Goal: Use online tool/utility: Utilize a website feature to perform a specific function

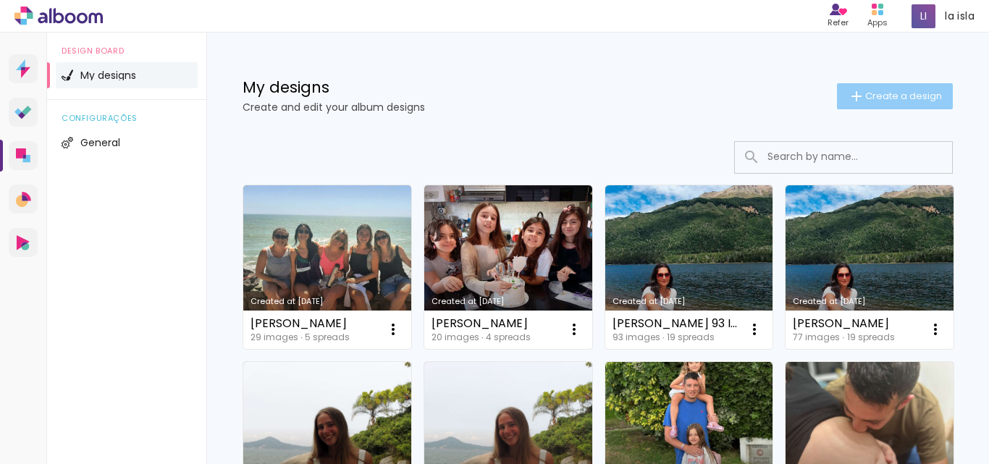
click at [862, 107] on paper-button "Create a design" at bounding box center [895, 96] width 116 height 26
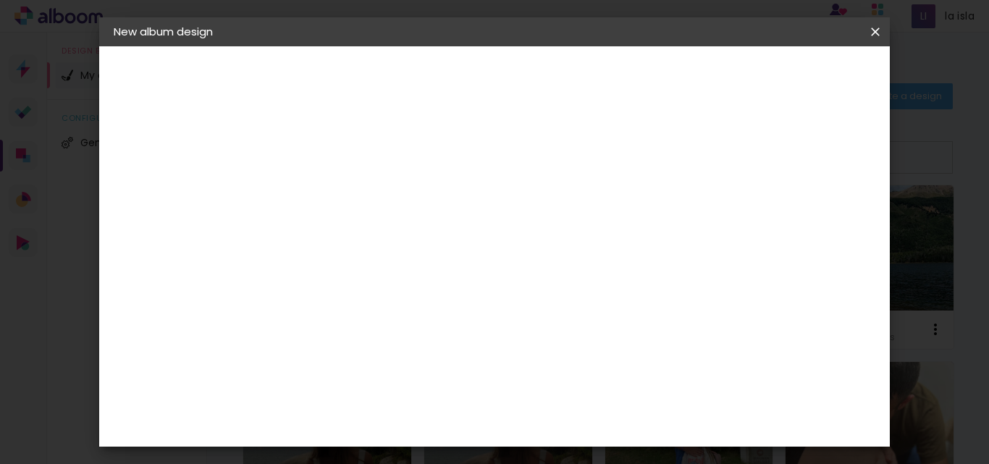
click at [350, 198] on input at bounding box center [350, 194] width 0 height 22
type input "marce 15x45"
type paper-input "marce 15x45"
click at [0, 0] on slot "Next" at bounding box center [0, 0] width 0 height 0
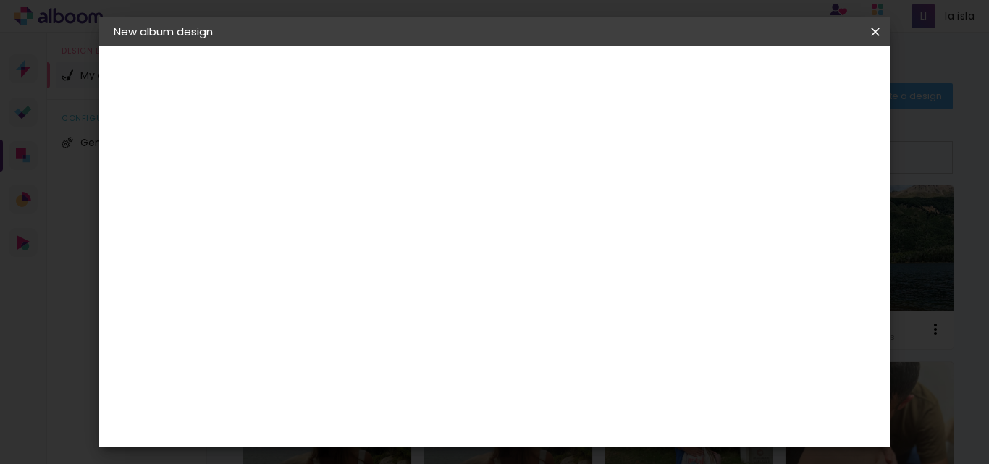
click at [359, 307] on div "La Isla" at bounding box center [349, 318] width 19 height 23
click at [555, 80] on paper-button "Next" at bounding box center [529, 76] width 52 height 25
click at [390, 241] on input "text" at bounding box center [370, 252] width 40 height 22
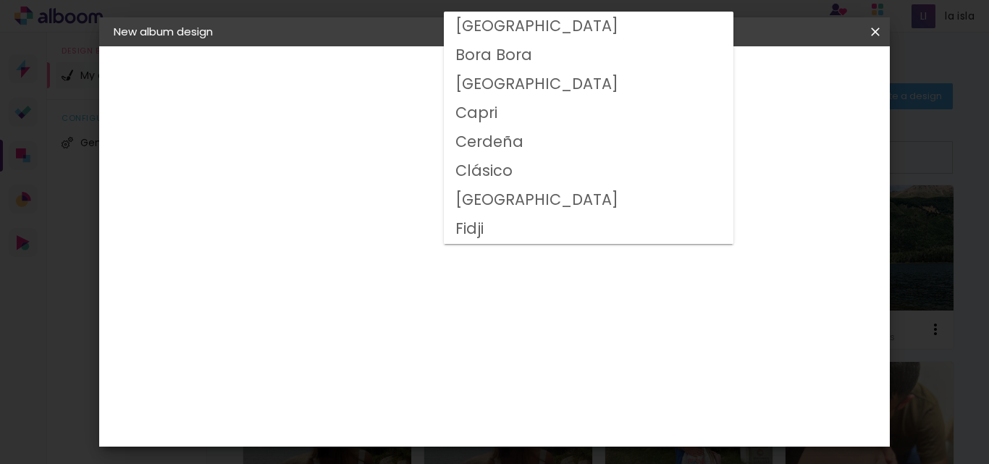
click at [549, 175] on paper-item "Clásico" at bounding box center [589, 170] width 290 height 29
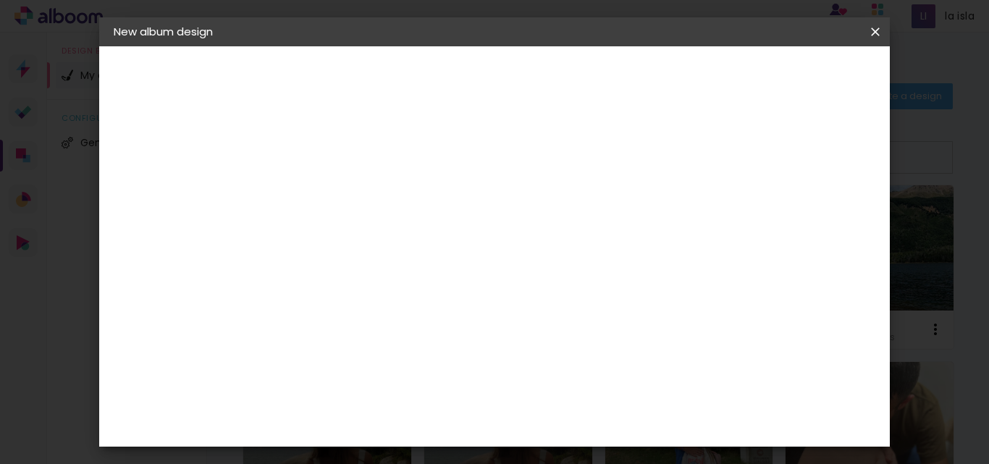
scroll to position [190, 0]
click at [0, 0] on slot "Previous" at bounding box center [0, 0] width 0 height 0
click at [0, 0] on slot "Next" at bounding box center [0, 0] width 0 height 0
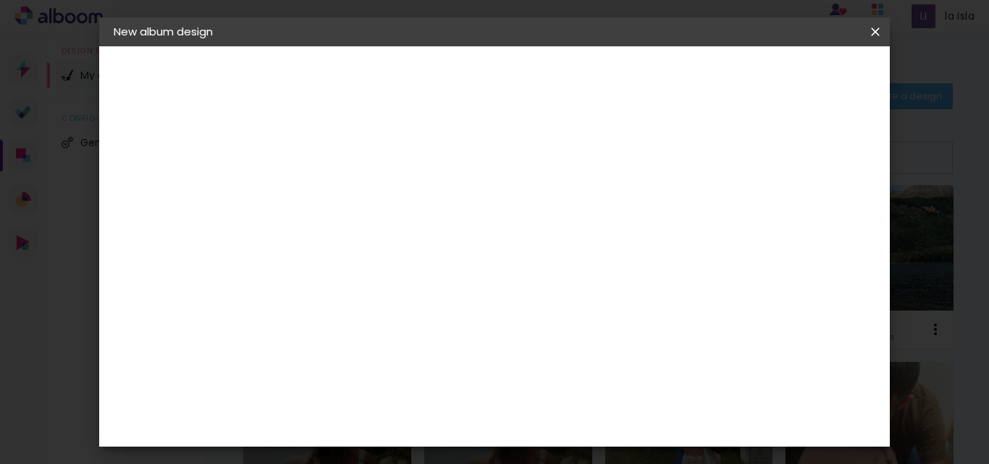
scroll to position [285, 0]
click at [359, 240] on div "La Isla" at bounding box center [349, 251] width 19 height 23
click at [0, 0] on slot "Next" at bounding box center [0, 0] width 0 height 0
click at [413, 300] on div "Select size" at bounding box center [378, 321] width 67 height 49
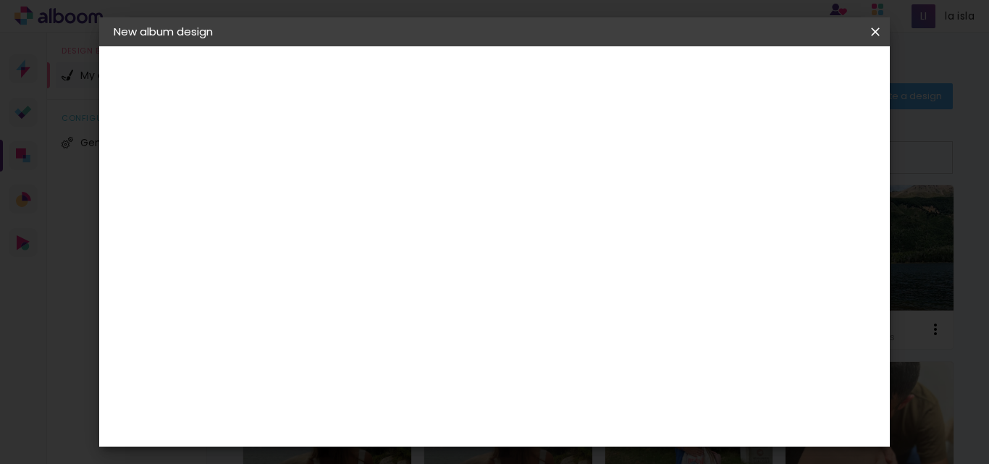
click at [390, 241] on input "text" at bounding box center [370, 252] width 40 height 22
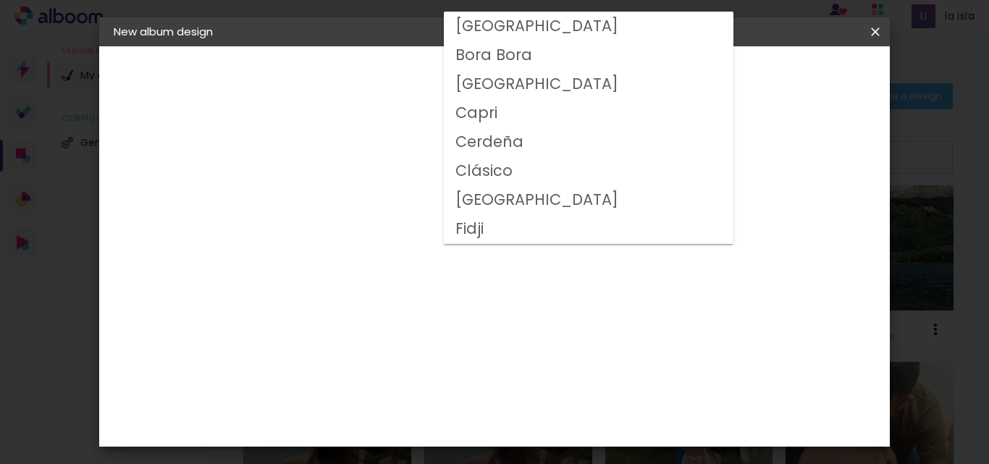
click at [0, 0] on slot "Clásico" at bounding box center [0, 0] width 0 height 0
type input "Clásico"
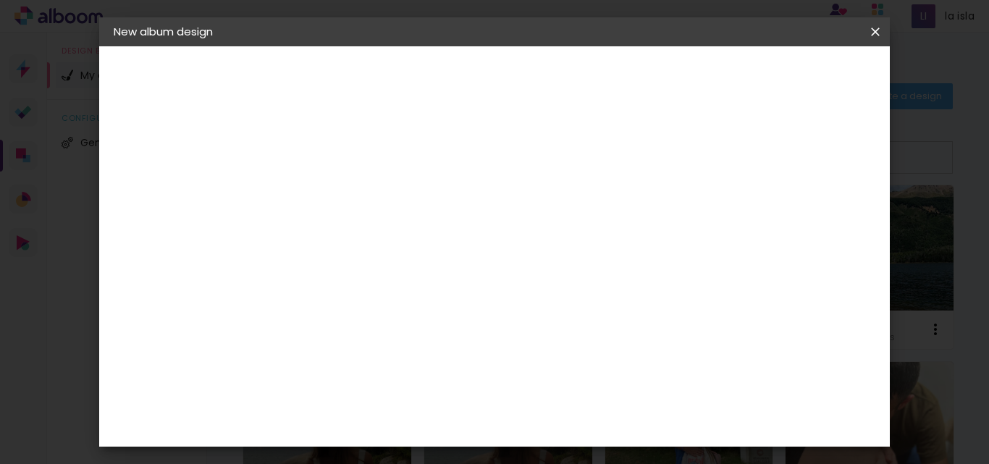
scroll to position [107, 0]
click at [446, 258] on span "20 × 60" at bounding box center [413, 273] width 65 height 30
click at [0, 0] on slot "Next" at bounding box center [0, 0] width 0 height 0
click at [785, 80] on span "Start design" at bounding box center [754, 77] width 61 height 10
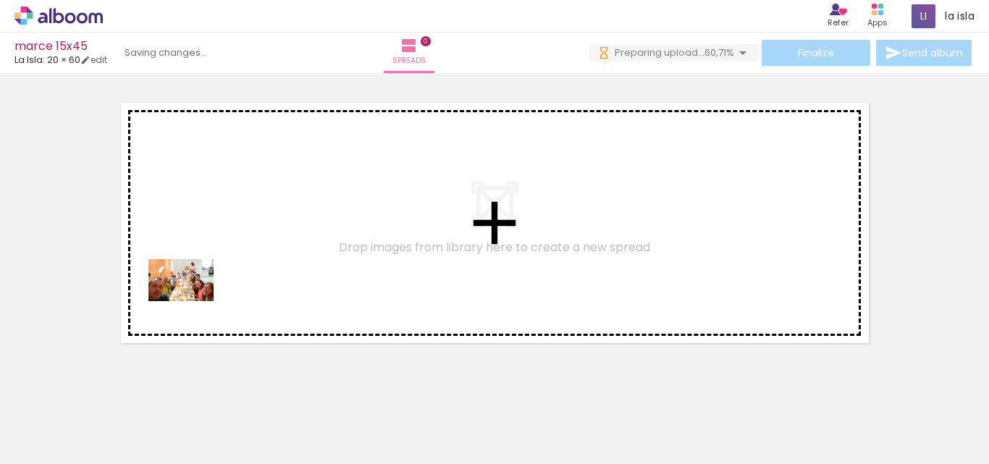
drag, startPoint x: 149, startPoint y: 431, endPoint x: 220, endPoint y: 398, distance: 78.1
click at [193, 303] on quentale-workspace at bounding box center [494, 232] width 989 height 464
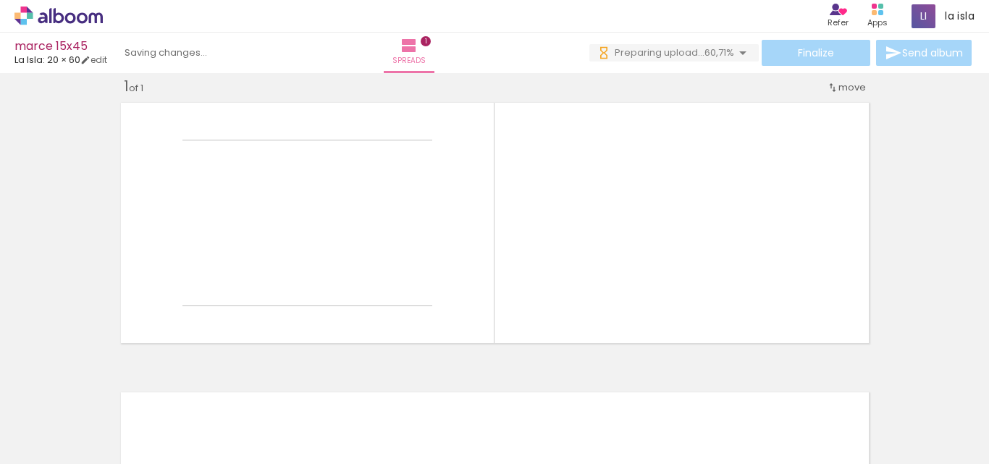
scroll to position [19, 0]
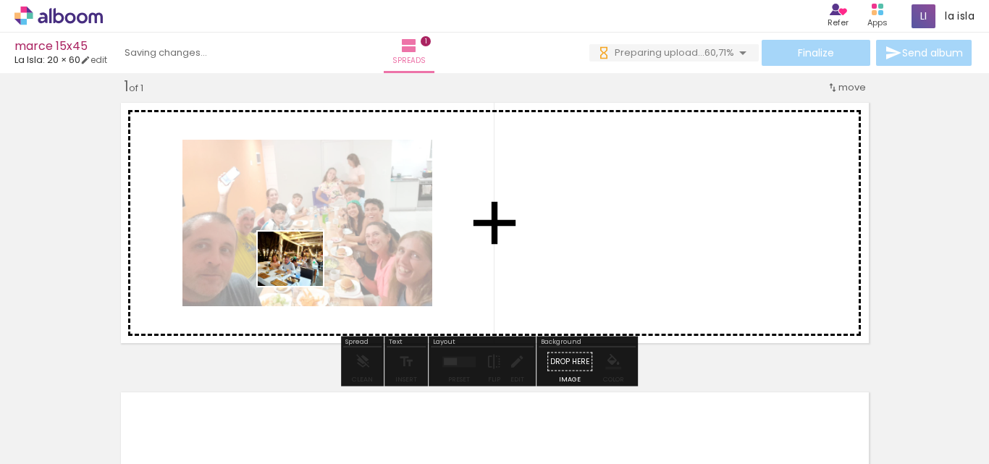
drag, startPoint x: 232, startPoint y: 402, endPoint x: 301, endPoint y: 275, distance: 144.2
click at [301, 275] on quentale-workspace at bounding box center [494, 232] width 989 height 464
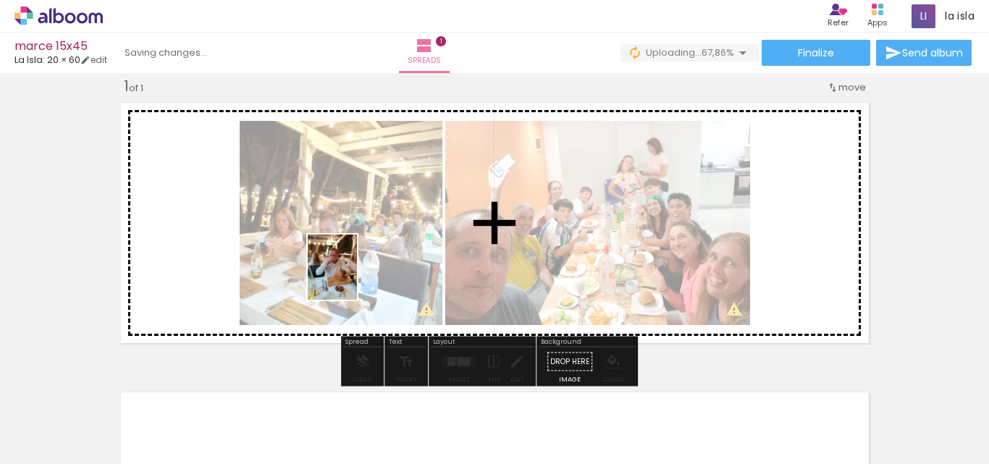
drag, startPoint x: 300, startPoint y: 424, endPoint x: 351, endPoint y: 278, distance: 154.1
click at [351, 278] on quentale-workspace at bounding box center [494, 232] width 989 height 464
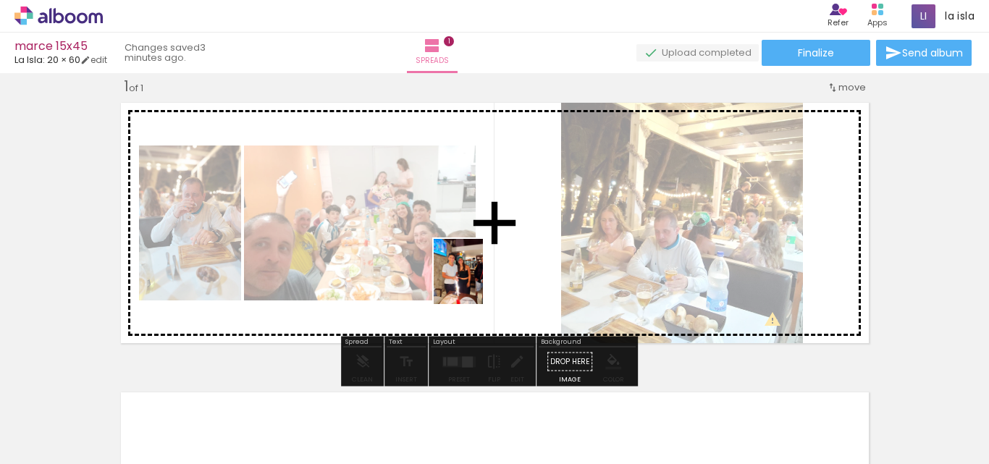
drag, startPoint x: 402, startPoint y: 421, endPoint x: 481, endPoint y: 276, distance: 165.2
click at [481, 276] on quentale-workspace at bounding box center [494, 232] width 989 height 464
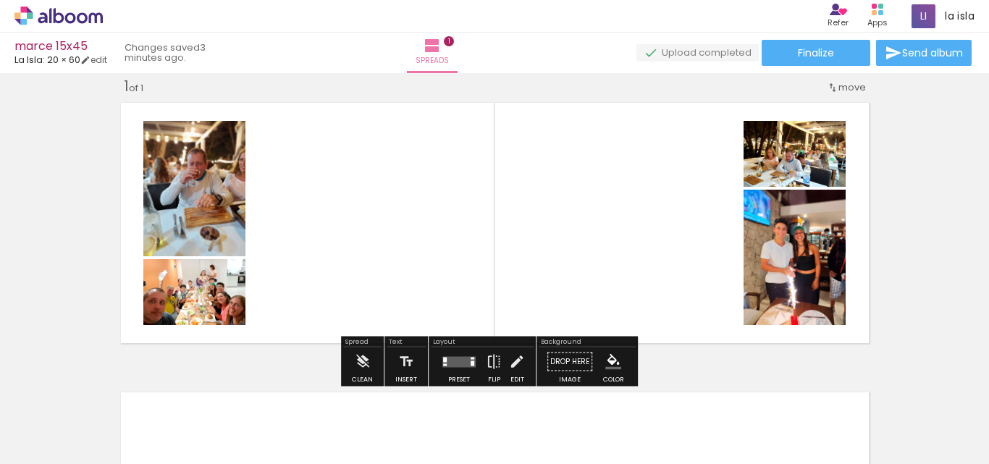
click at [457, 358] on quentale-layouter at bounding box center [458, 361] width 33 height 11
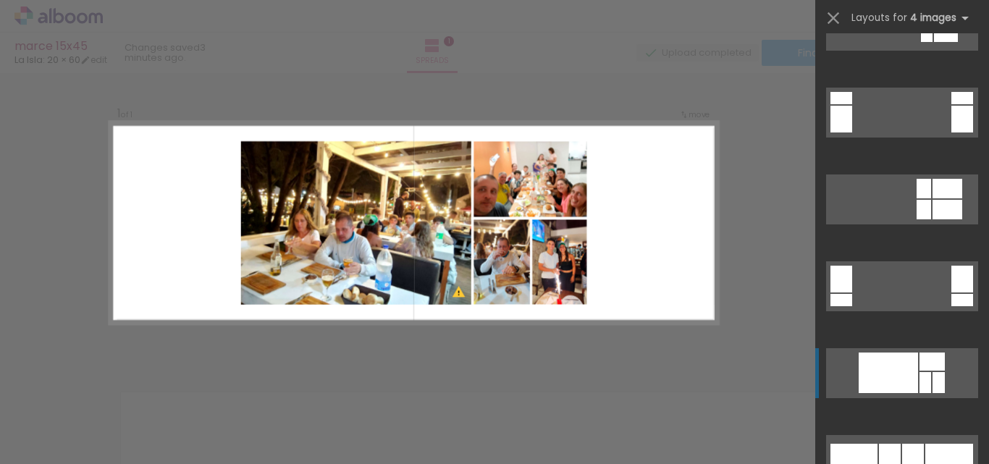
scroll to position [290, 0]
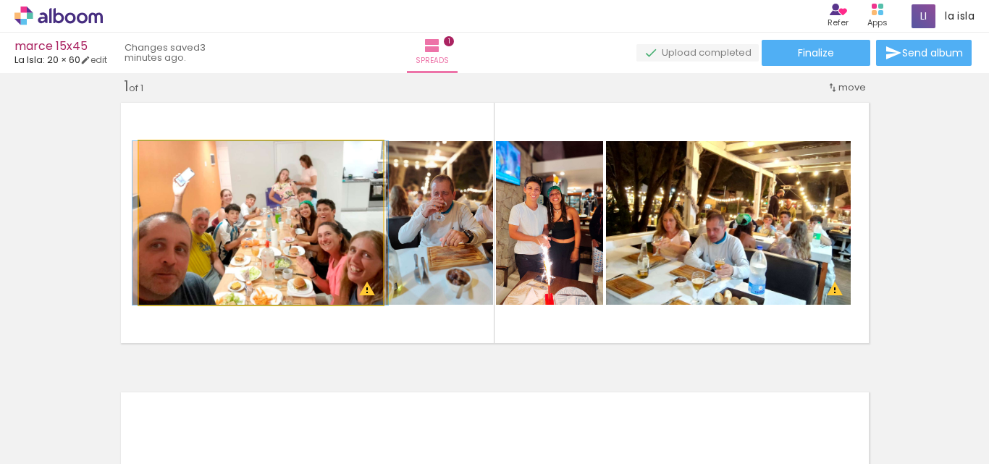
drag, startPoint x: 284, startPoint y: 258, endPoint x: 283, endPoint y: 242, distance: 15.9
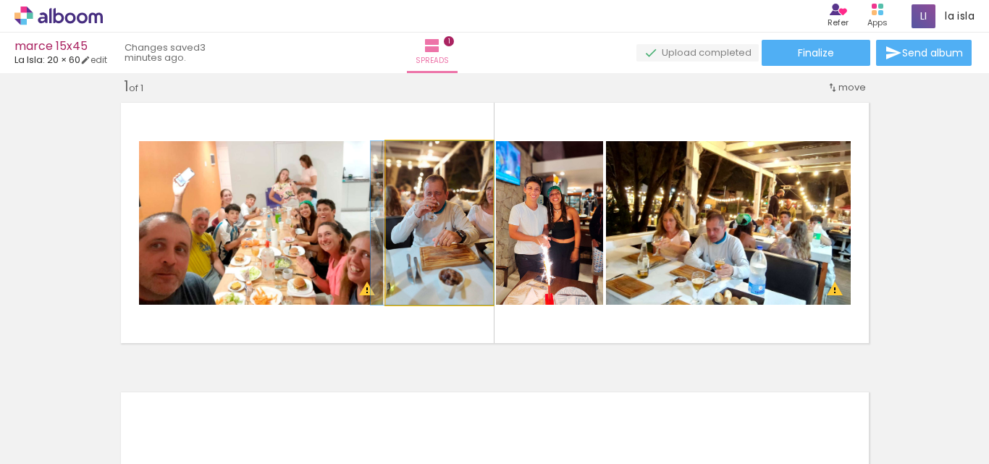
drag, startPoint x: 439, startPoint y: 231, endPoint x: 432, endPoint y: 235, distance: 8.4
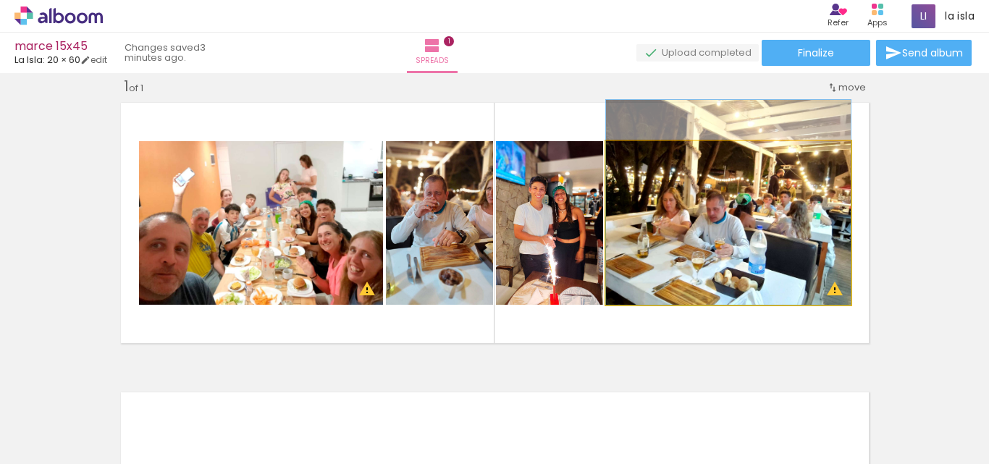
drag, startPoint x: 730, startPoint y: 250, endPoint x: 722, endPoint y: 224, distance: 27.3
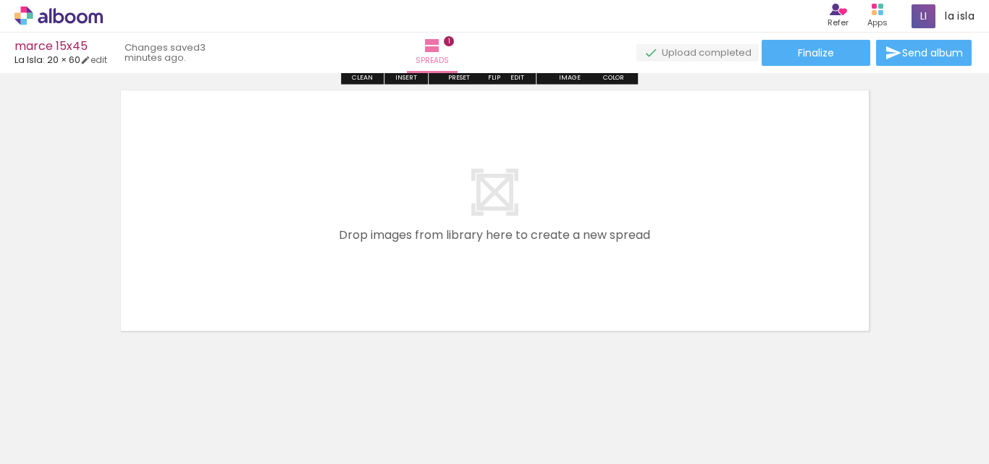
scroll to position [335, 0]
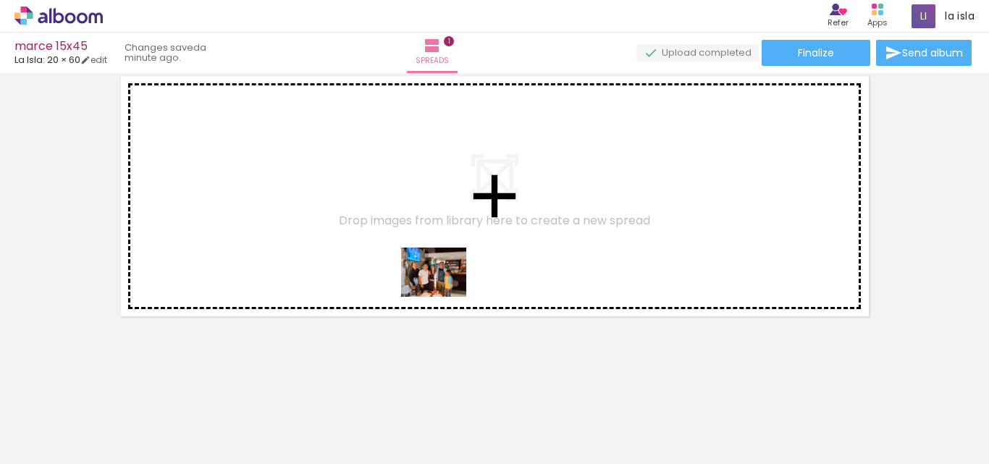
drag, startPoint x: 467, startPoint y: 422, endPoint x: 445, endPoint y: 291, distance: 132.9
click at [445, 291] on quentale-workspace at bounding box center [494, 232] width 989 height 464
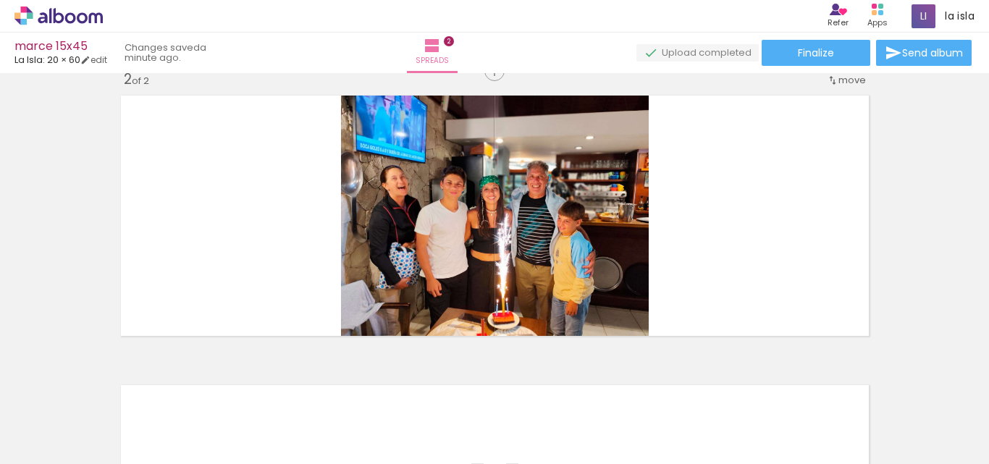
scroll to position [308, 0]
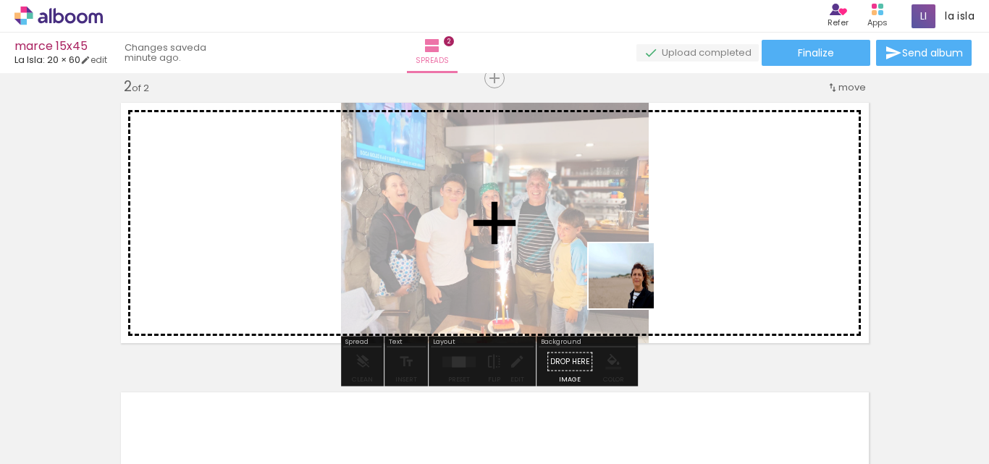
drag, startPoint x: 628, startPoint y: 426, endPoint x: 632, endPoint y: 251, distance: 175.3
click at [632, 251] on quentale-workspace at bounding box center [494, 232] width 989 height 464
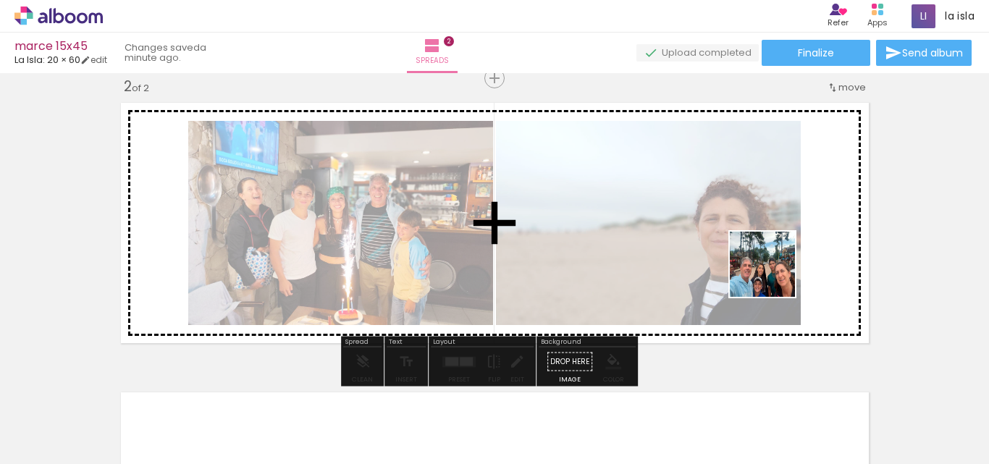
drag, startPoint x: 723, startPoint y: 422, endPoint x: 791, endPoint y: 345, distance: 102.6
click at [775, 271] on quentale-workspace at bounding box center [494, 232] width 989 height 464
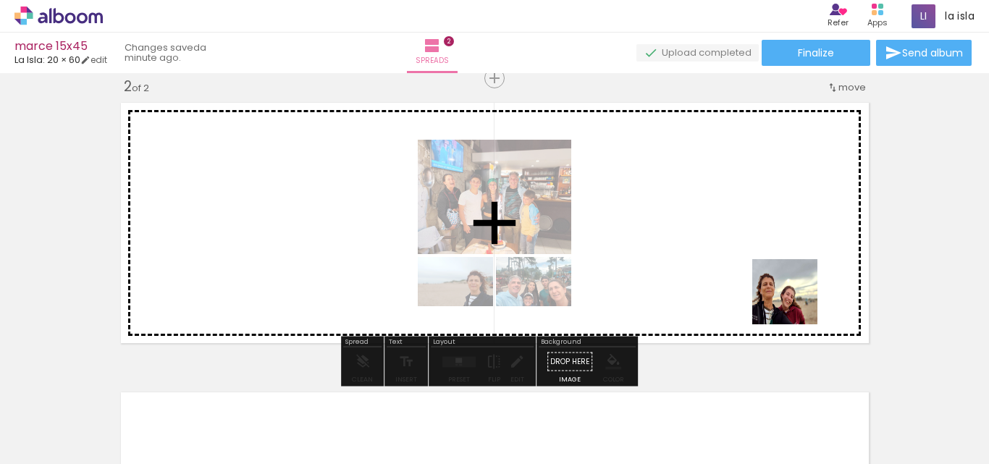
drag, startPoint x: 804, startPoint y: 426, endPoint x: 793, endPoint y: 279, distance: 148.1
click at [793, 279] on quentale-workspace at bounding box center [494, 232] width 989 height 464
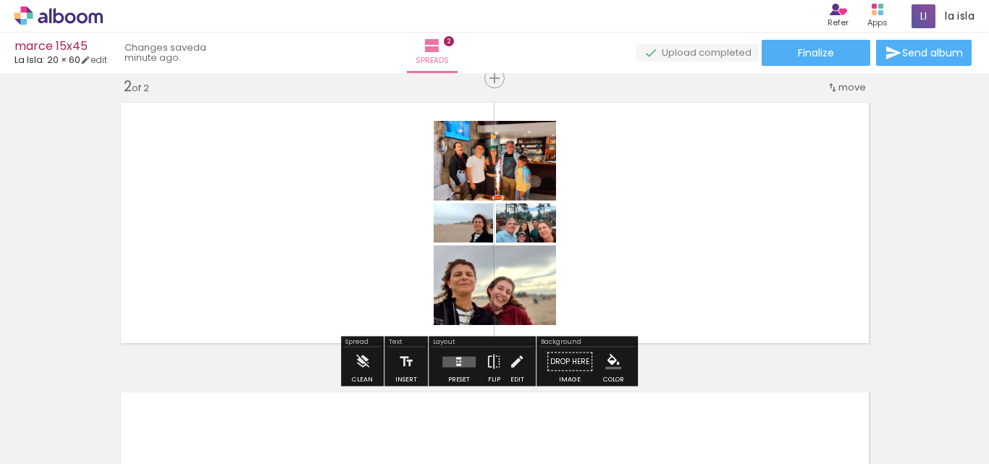
click at [452, 362] on quentale-layouter at bounding box center [458, 361] width 33 height 11
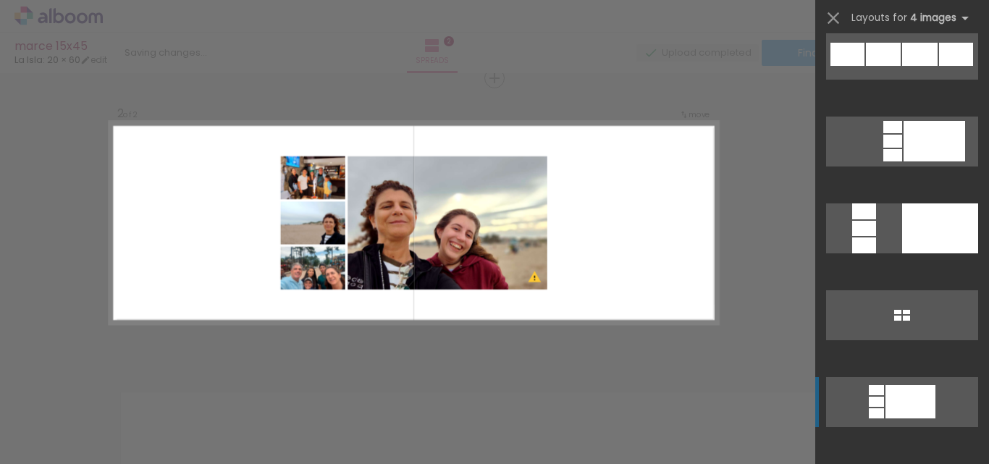
scroll to position [2172, 0]
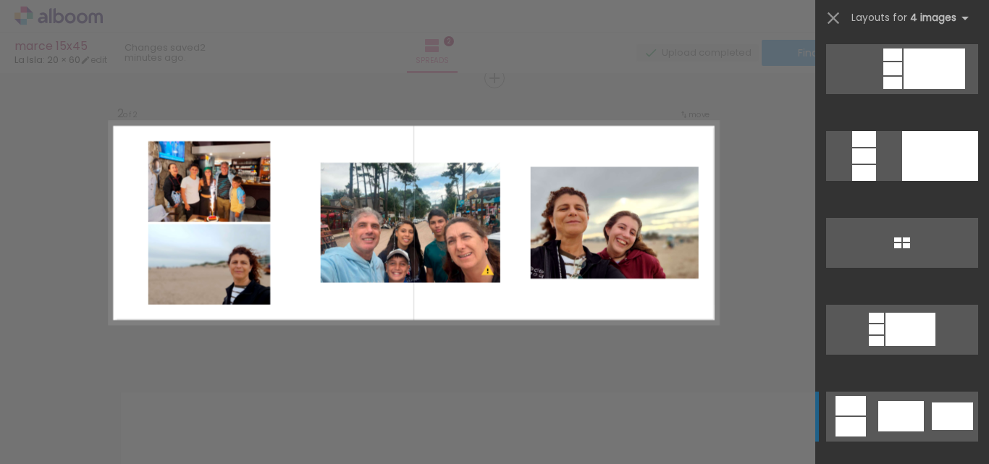
click at [902, 402] on div at bounding box center [901, 416] width 46 height 30
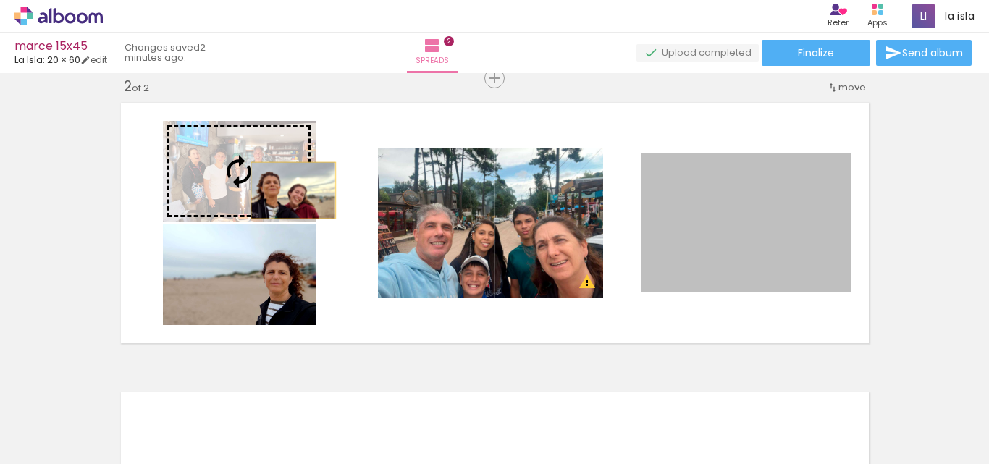
drag, startPoint x: 712, startPoint y: 242, endPoint x: 283, endPoint y: 188, distance: 432.0
click at [0, 0] on slot at bounding box center [0, 0] width 0 height 0
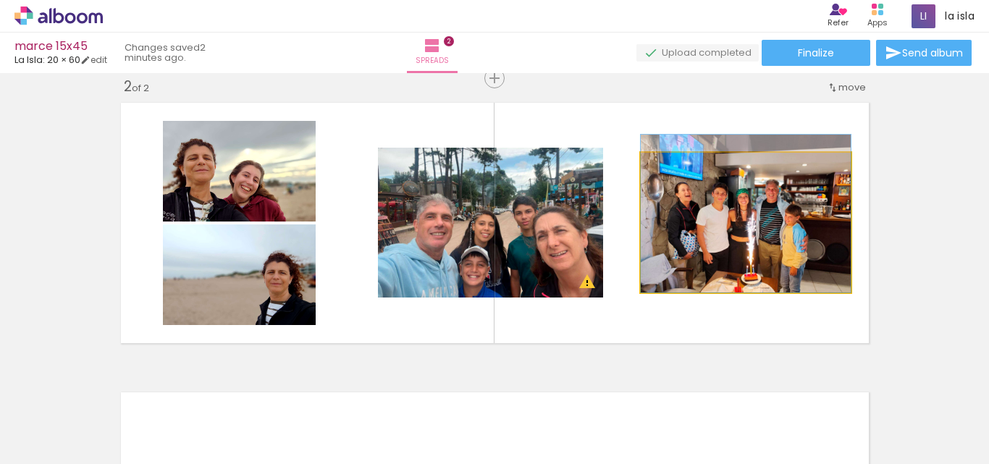
drag, startPoint x: 704, startPoint y: 234, endPoint x: 707, endPoint y: 216, distance: 17.6
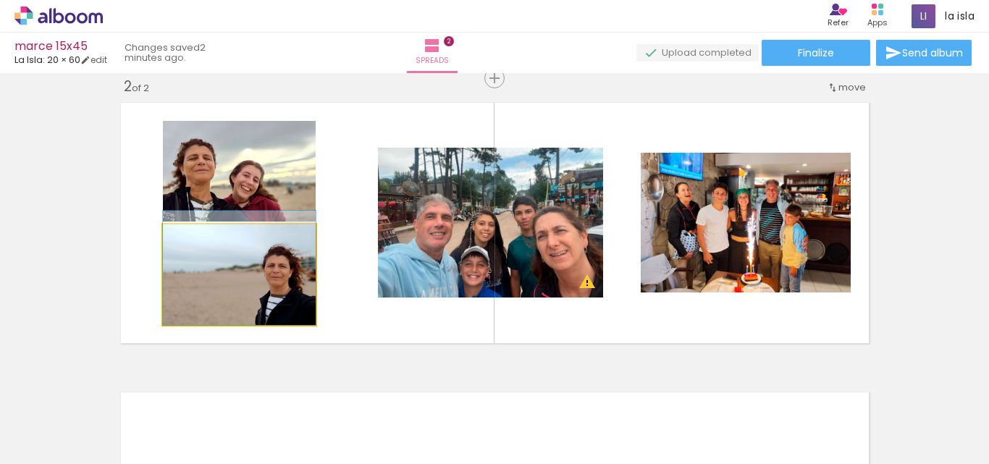
drag, startPoint x: 269, startPoint y: 270, endPoint x: 261, endPoint y: 236, distance: 35.1
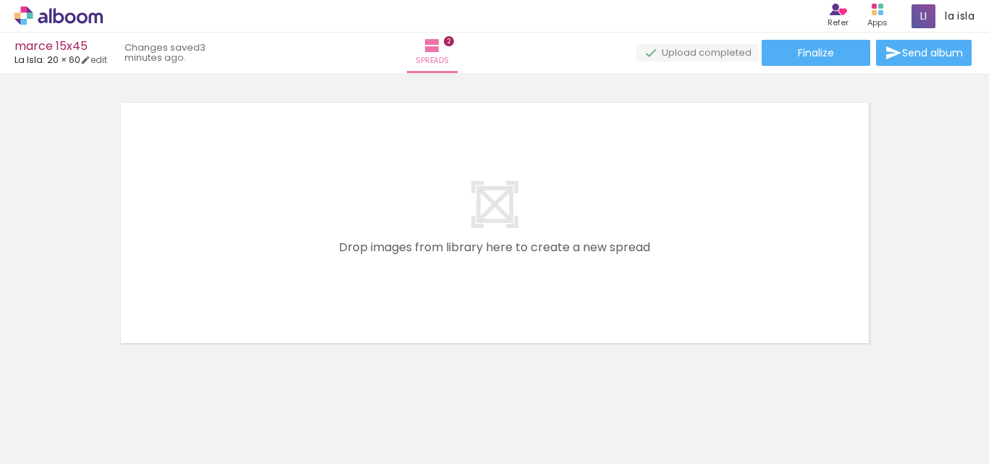
scroll to position [0, 563]
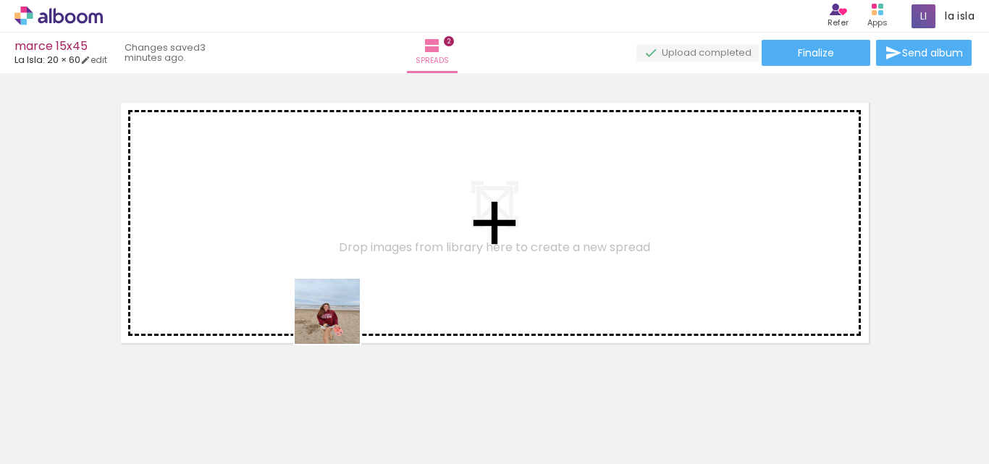
drag, startPoint x: 334, startPoint y: 382, endPoint x: 400, endPoint y: 390, distance: 66.4
click at [343, 269] on quentale-workspace at bounding box center [494, 232] width 989 height 464
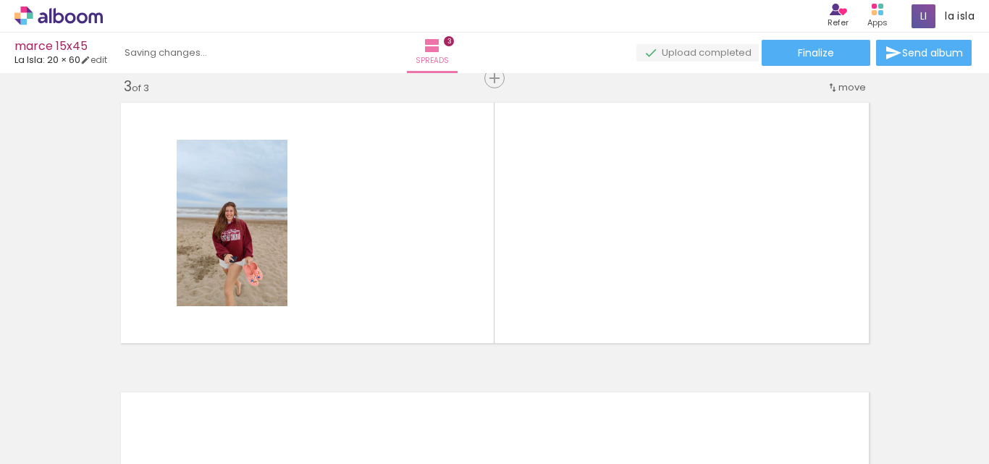
scroll to position [598, 0]
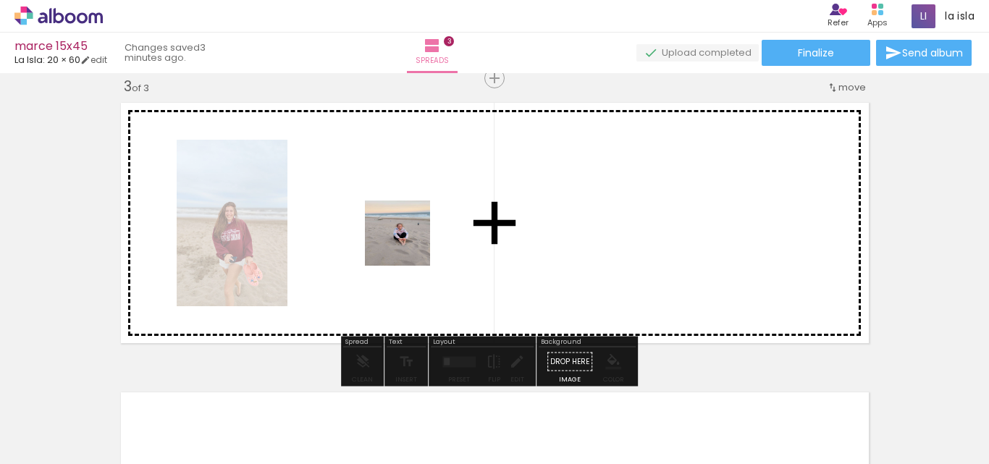
drag, startPoint x: 400, startPoint y: 400, endPoint x: 479, endPoint y: 405, distance: 79.1
click at [413, 242] on quentale-workspace at bounding box center [494, 232] width 989 height 464
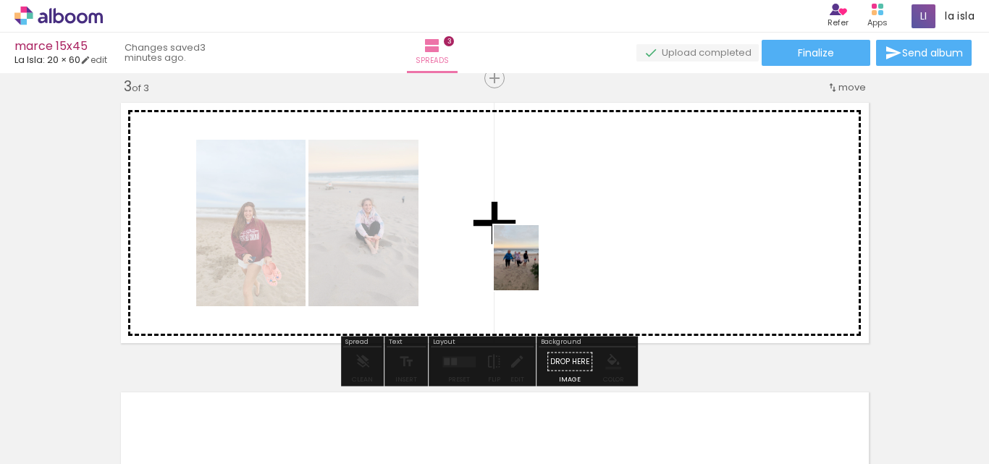
drag, startPoint x: 476, startPoint y: 426, endPoint x: 594, endPoint y: 387, distance: 125.0
click at [544, 259] on quentale-workspace at bounding box center [494, 232] width 989 height 464
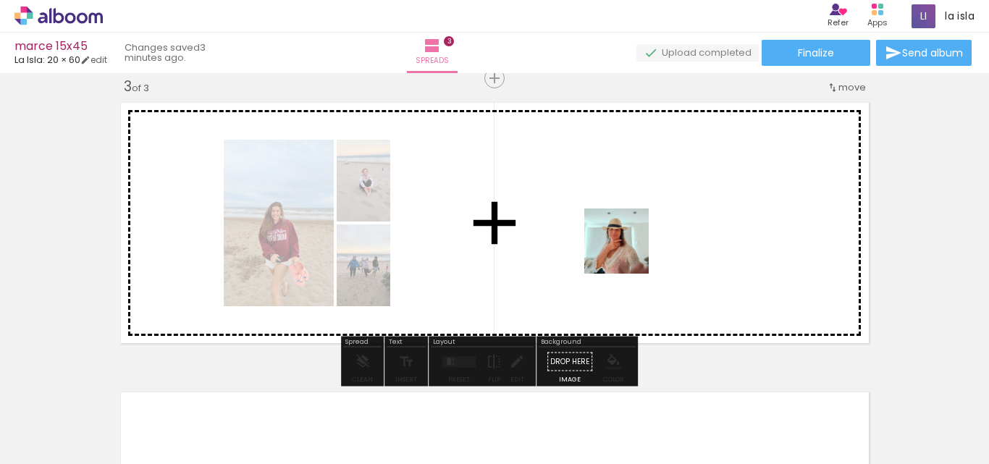
drag, startPoint x: 572, startPoint y: 424, endPoint x: 628, endPoint y: 252, distance: 180.4
click at [628, 252] on quentale-workspace at bounding box center [494, 232] width 989 height 464
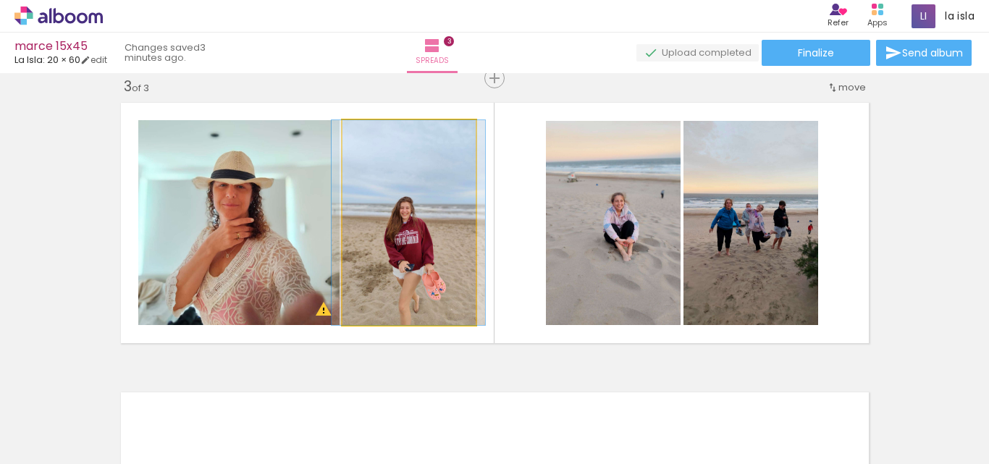
drag, startPoint x: 437, startPoint y: 255, endPoint x: 437, endPoint y: 235, distance: 20.3
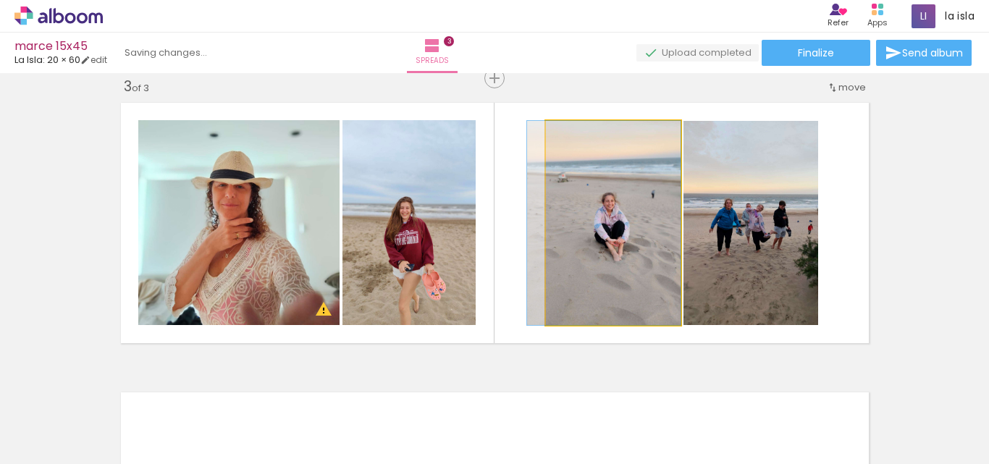
drag, startPoint x: 581, startPoint y: 261, endPoint x: 551, endPoint y: 265, distance: 30.6
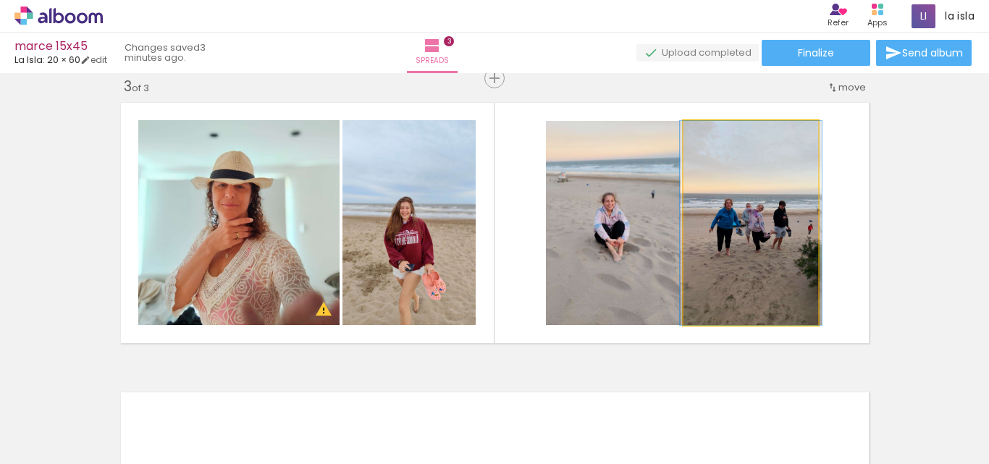
click at [735, 278] on quentale-photo at bounding box center [750, 223] width 135 height 204
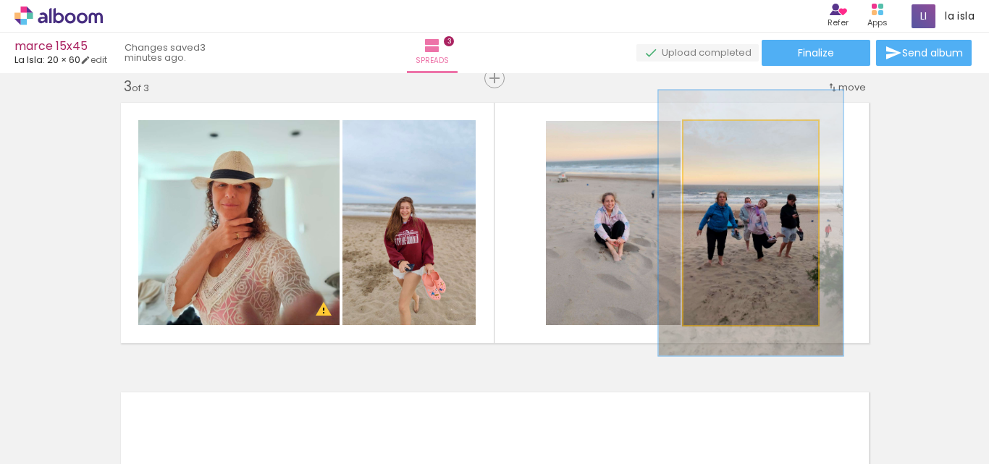
drag, startPoint x: 718, startPoint y: 138, endPoint x: 733, endPoint y: 136, distance: 15.3
type paper-slider "130"
click at [733, 136] on div at bounding box center [731, 136] width 23 height 23
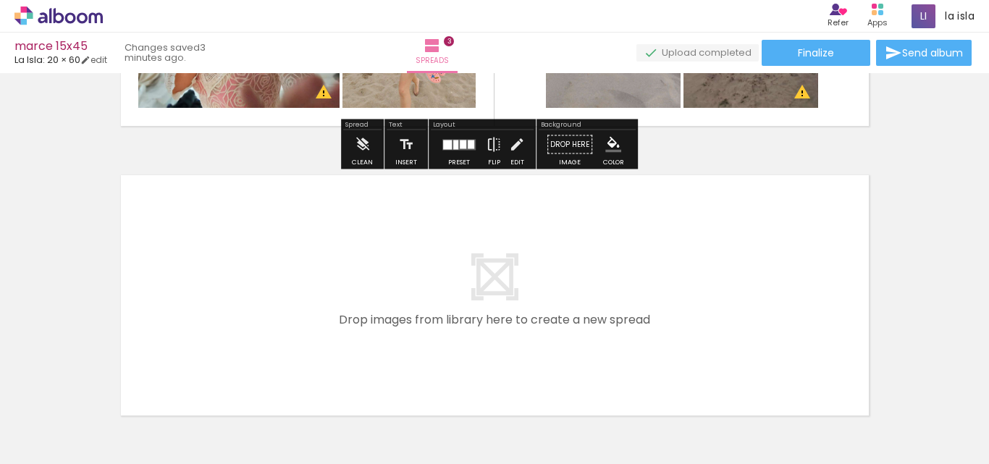
scroll to position [888, 0]
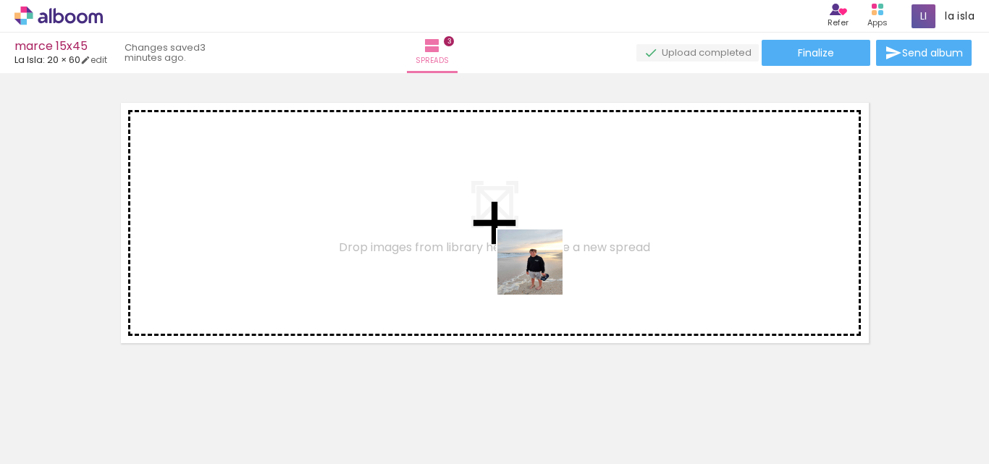
drag, startPoint x: 645, startPoint y: 442, endPoint x: 720, endPoint y: 414, distance: 80.4
click at [541, 269] on quentale-workspace at bounding box center [494, 232] width 989 height 464
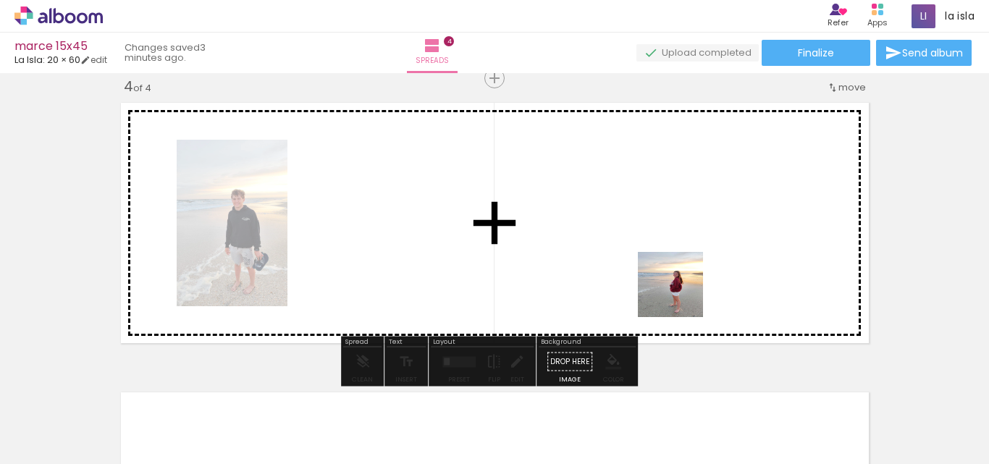
drag, startPoint x: 681, startPoint y: 295, endPoint x: 648, endPoint y: 258, distance: 49.7
click at [648, 258] on quentale-workspace at bounding box center [494, 232] width 989 height 464
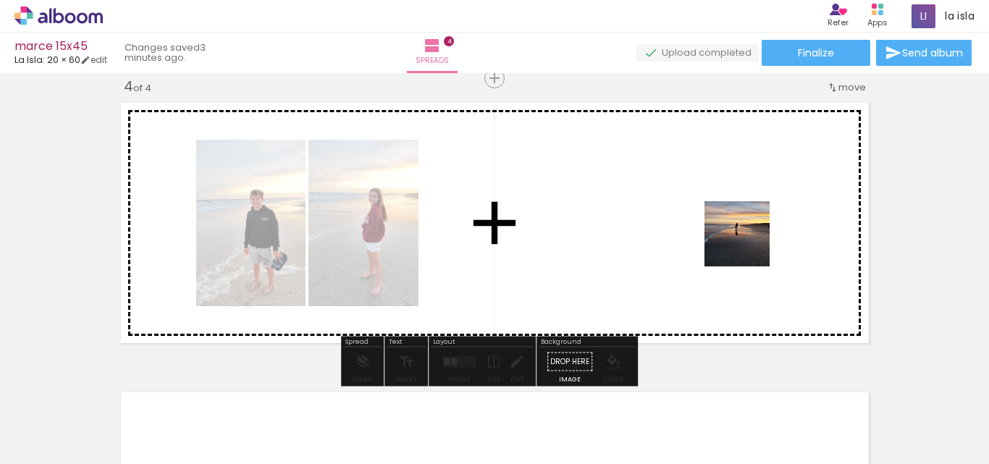
drag, startPoint x: 791, startPoint y: 306, endPoint x: 745, endPoint y: 240, distance: 80.1
click at [745, 240] on quentale-workspace at bounding box center [494, 232] width 989 height 464
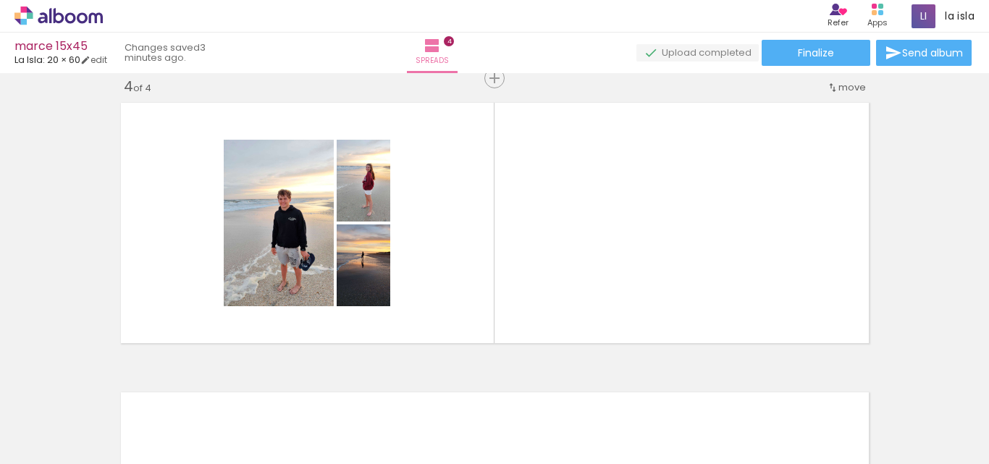
scroll to position [0, 883]
drag, startPoint x: 570, startPoint y: 431, endPoint x: 649, endPoint y: 416, distance: 80.5
click at [576, 280] on quentale-workspace at bounding box center [494, 232] width 989 height 464
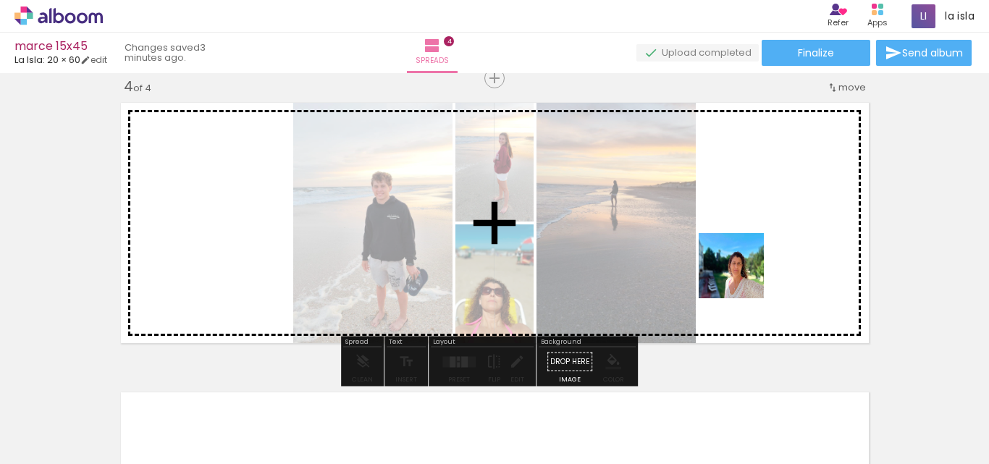
drag, startPoint x: 651, startPoint y: 426, endPoint x: 765, endPoint y: 258, distance: 202.6
click at [765, 258] on quentale-workspace at bounding box center [494, 232] width 989 height 464
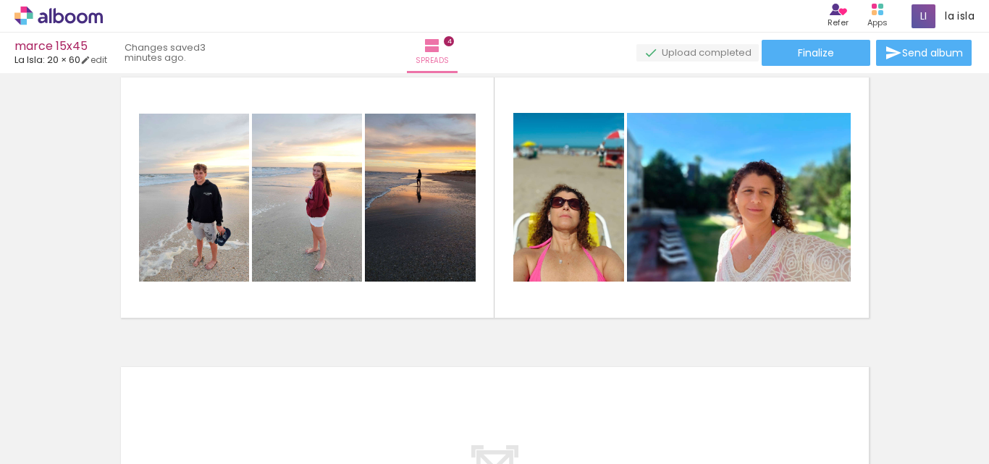
scroll to position [888, 0]
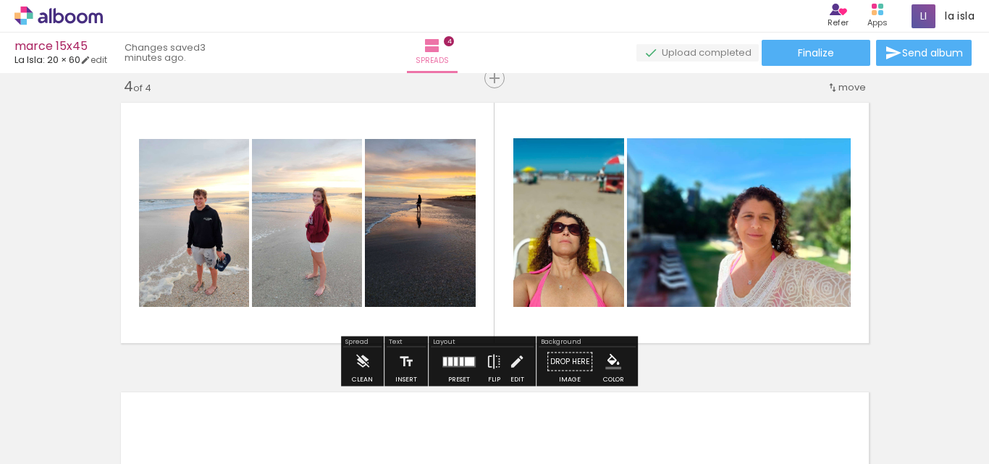
click at [465, 354] on div at bounding box center [458, 361] width 39 height 29
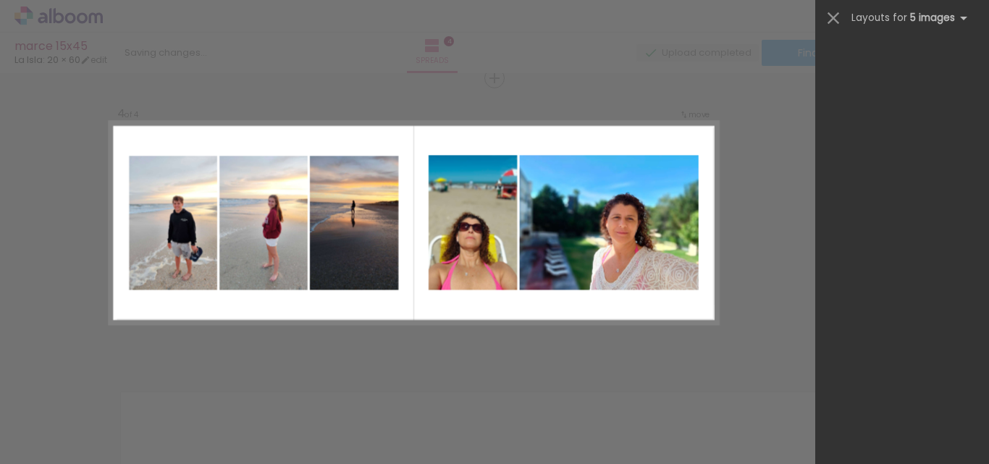
scroll to position [0, 0]
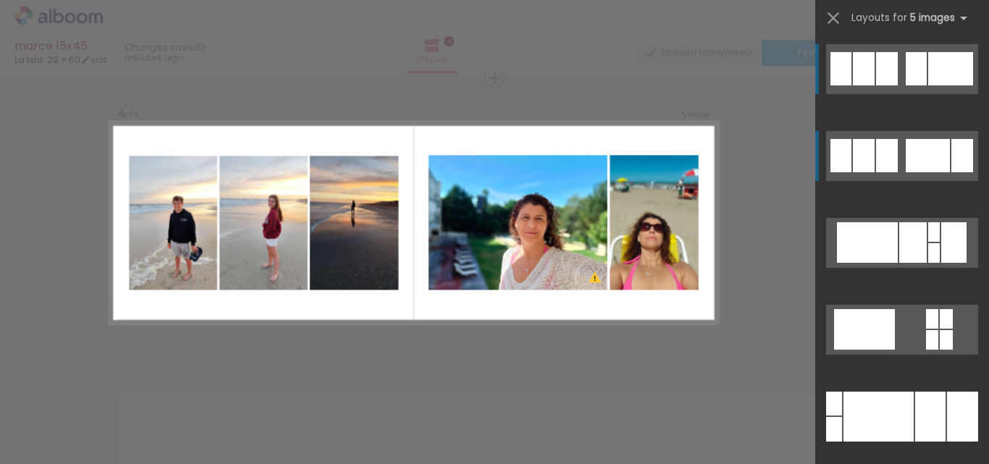
click at [887, 146] on div at bounding box center [887, 155] width 22 height 33
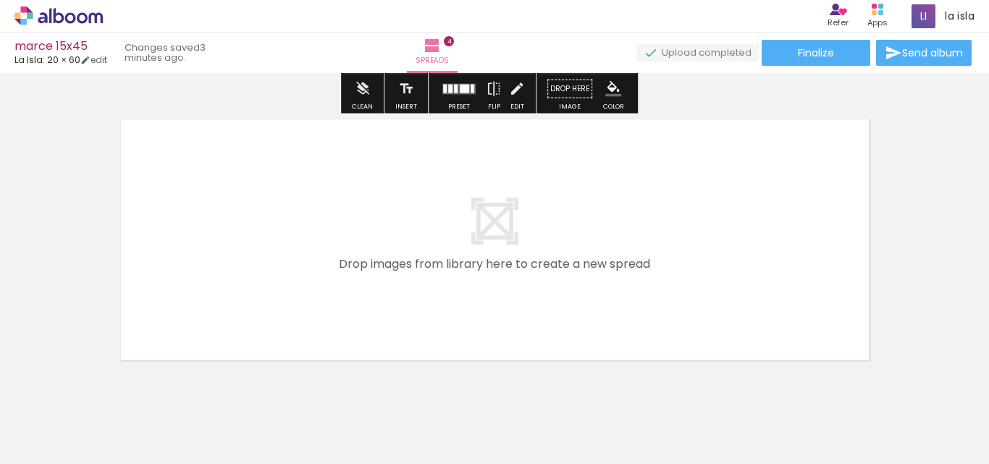
scroll to position [1177, 0]
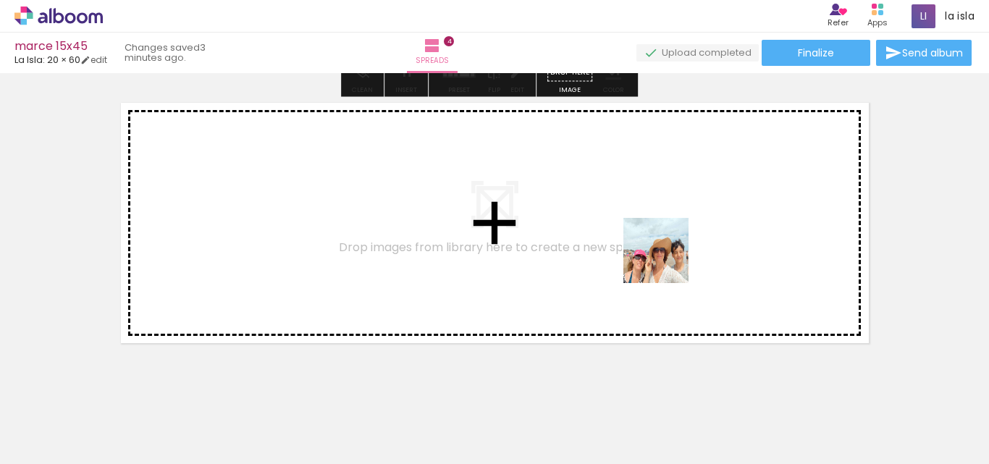
drag, startPoint x: 720, startPoint y: 426, endPoint x: 665, endPoint y: 259, distance: 175.4
click at [665, 259] on quentale-workspace at bounding box center [494, 232] width 989 height 464
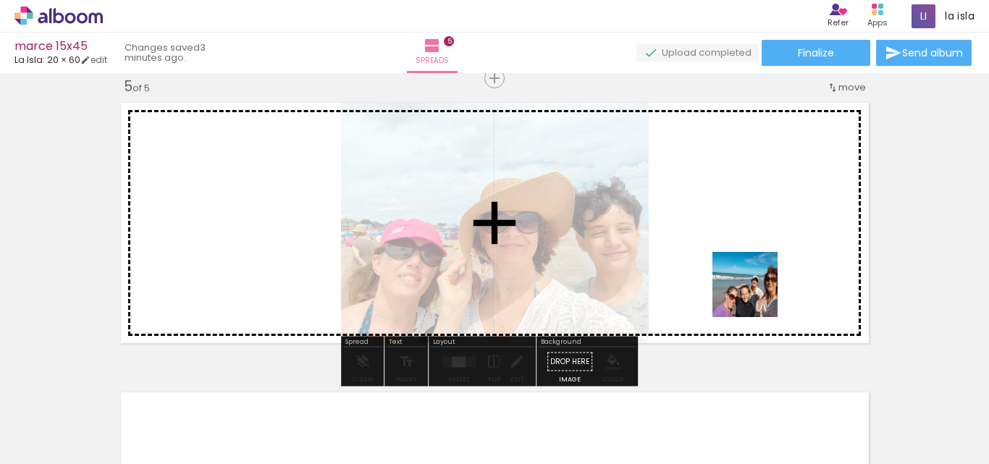
drag, startPoint x: 799, startPoint y: 408, endPoint x: 896, endPoint y: 417, distance: 96.7
click at [704, 221] on quentale-workspace at bounding box center [494, 232] width 989 height 464
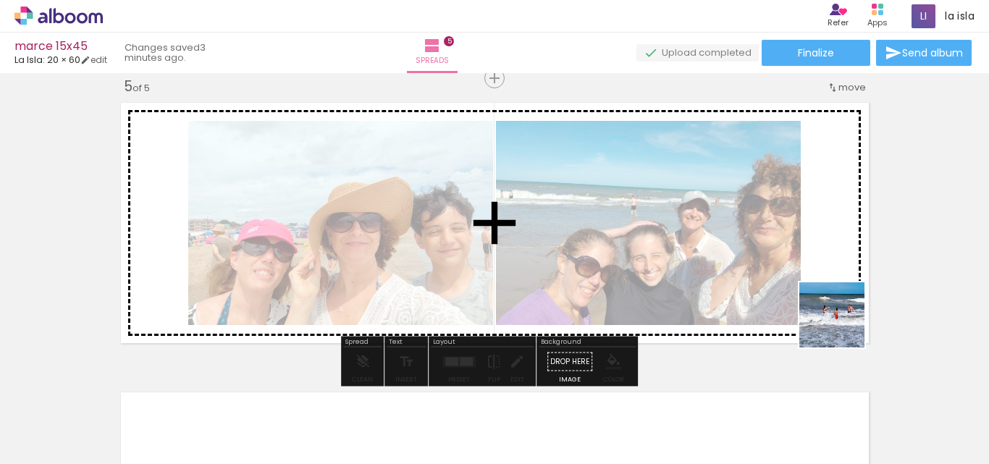
drag, startPoint x: 843, startPoint y: 326, endPoint x: 663, endPoint y: 381, distance: 187.8
click at [801, 262] on quentale-workspace at bounding box center [494, 232] width 989 height 464
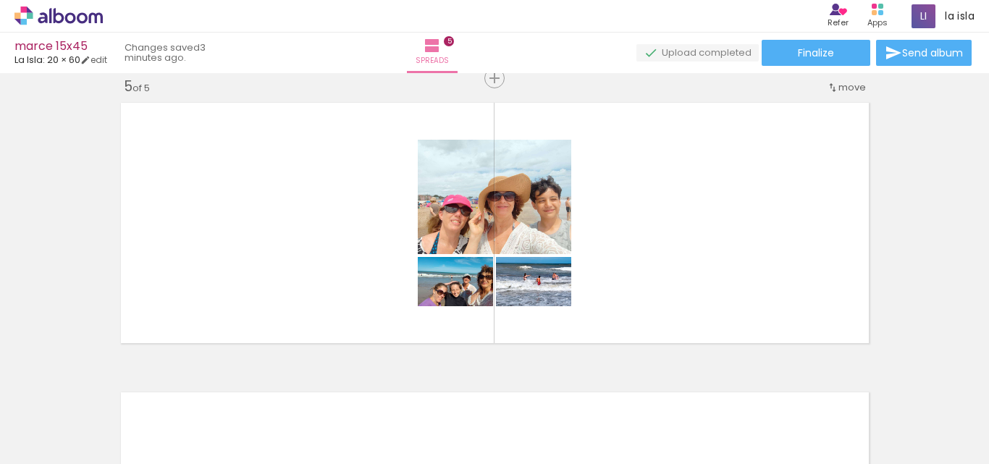
scroll to position [0, 1404]
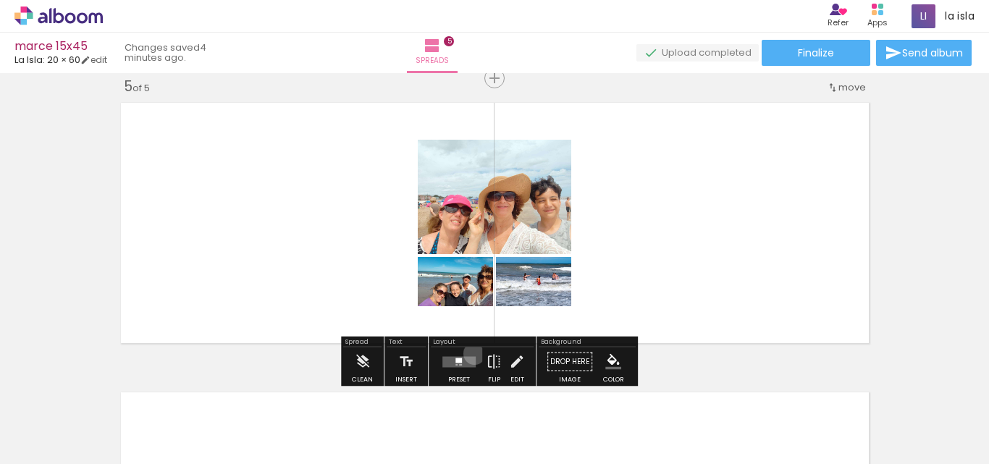
click at [473, 353] on div at bounding box center [458, 361] width 39 height 29
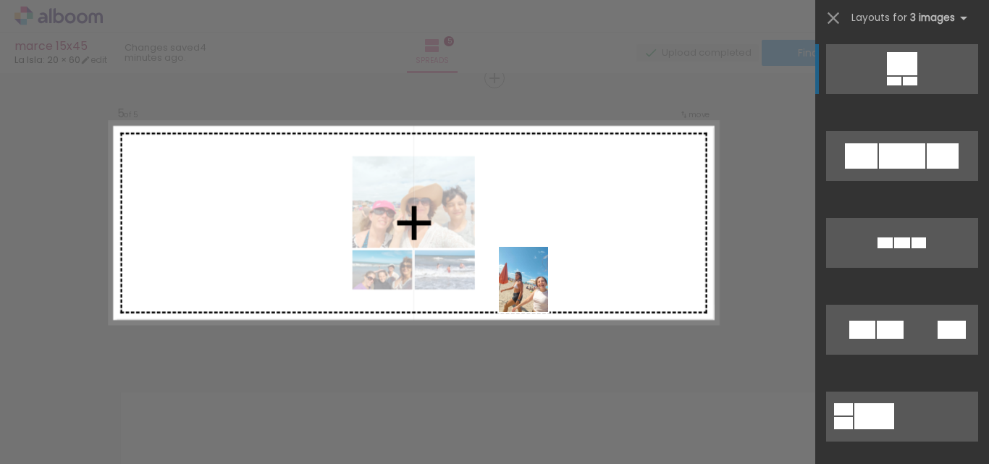
drag, startPoint x: 457, startPoint y: 427, endPoint x: 542, endPoint y: 288, distance: 163.2
click at [542, 288] on quentale-workspace at bounding box center [494, 232] width 989 height 464
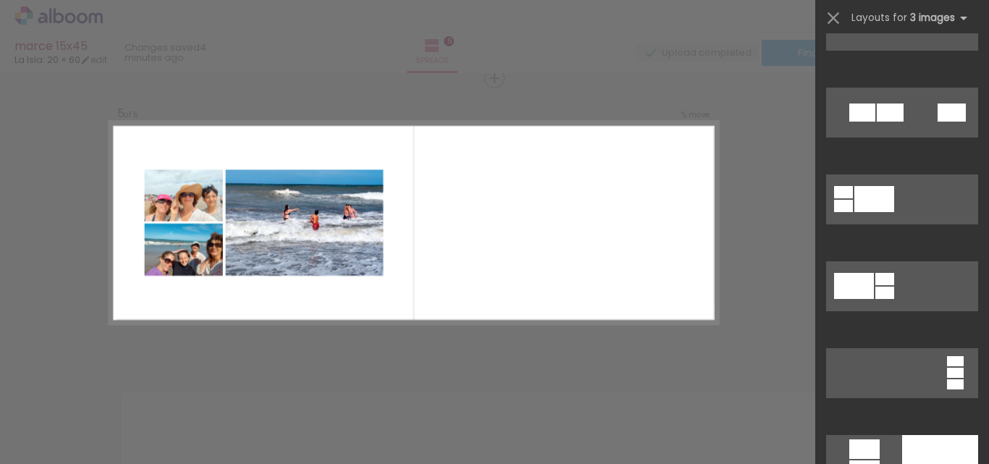
scroll to position [0, 0]
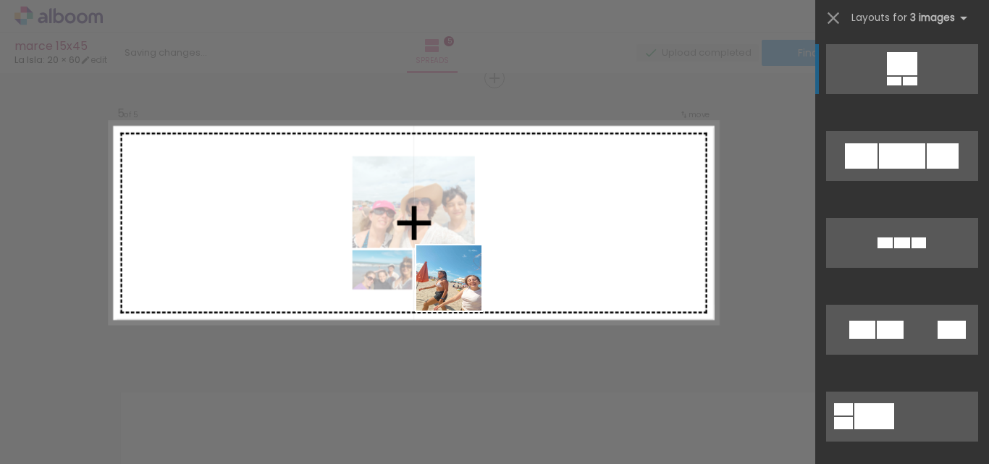
drag, startPoint x: 460, startPoint y: 385, endPoint x: 460, endPoint y: 269, distance: 115.8
click at [460, 269] on quentale-workspace at bounding box center [494, 232] width 989 height 464
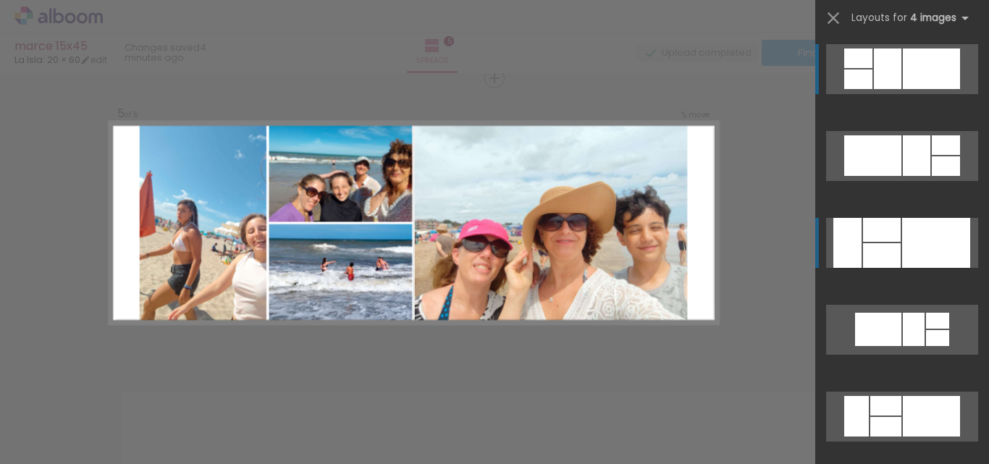
click at [885, 259] on div at bounding box center [882, 255] width 38 height 25
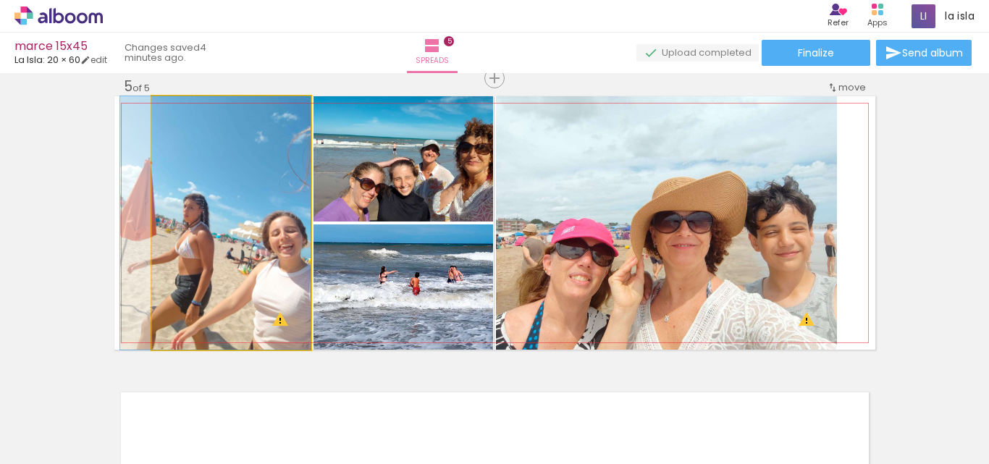
drag, startPoint x: 237, startPoint y: 251, endPoint x: 208, endPoint y: 237, distance: 32.1
drag, startPoint x: 232, startPoint y: 244, endPoint x: 222, endPoint y: 239, distance: 10.7
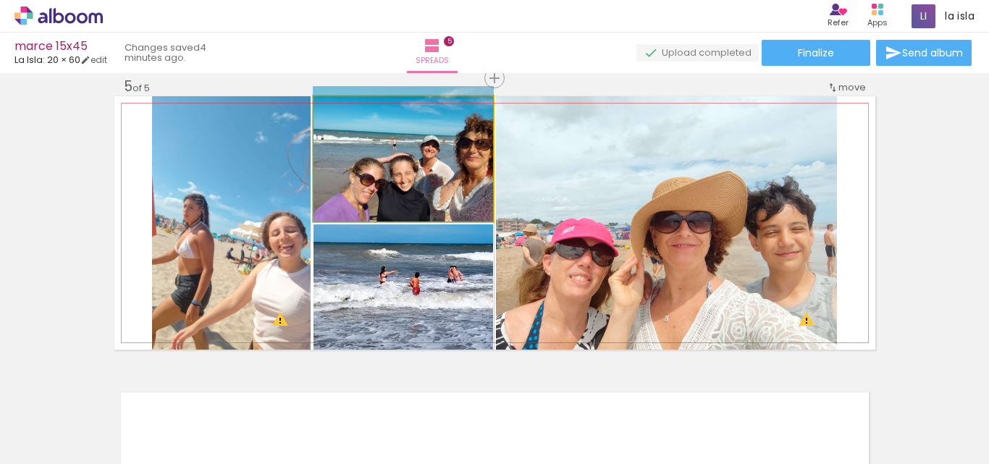
drag, startPoint x: 393, startPoint y: 189, endPoint x: 377, endPoint y: 170, distance: 24.7
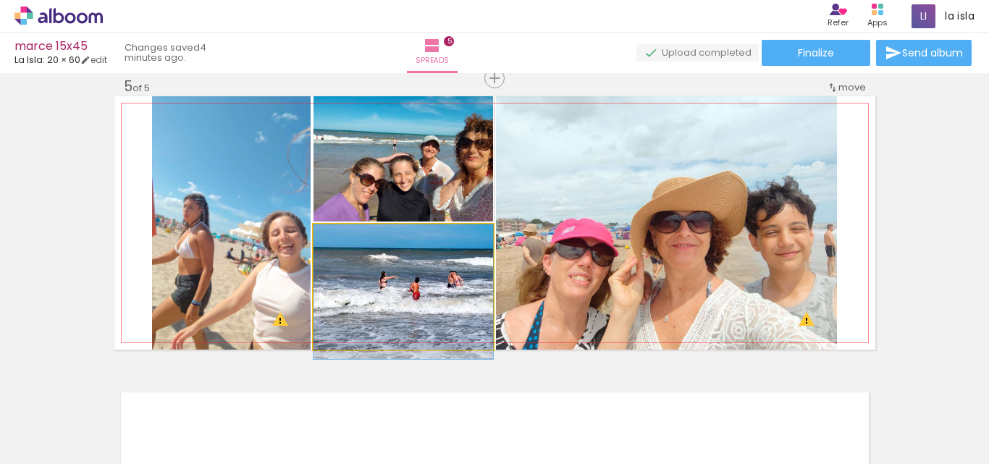
drag, startPoint x: 399, startPoint y: 281, endPoint x: 391, endPoint y: 290, distance: 11.8
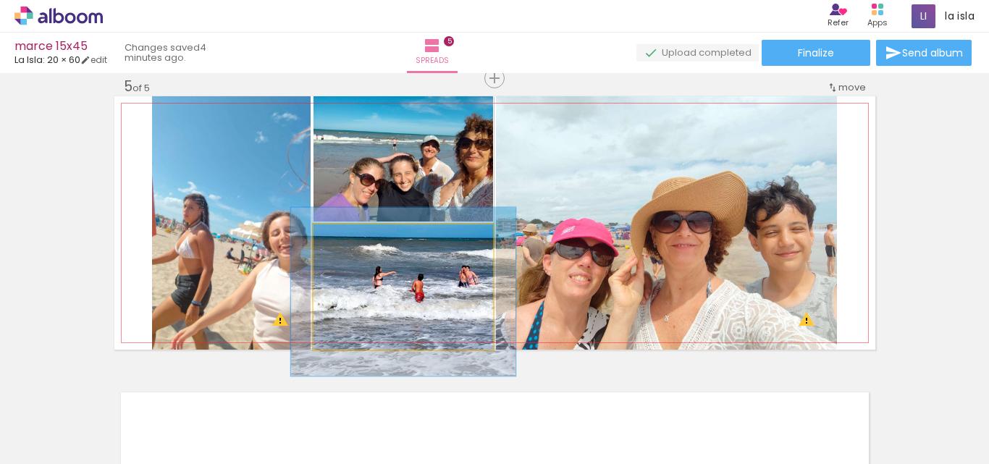
drag, startPoint x: 351, startPoint y: 239, endPoint x: 364, endPoint y: 240, distance: 13.1
type paper-slider "126"
click at [364, 240] on div at bounding box center [359, 239] width 23 height 23
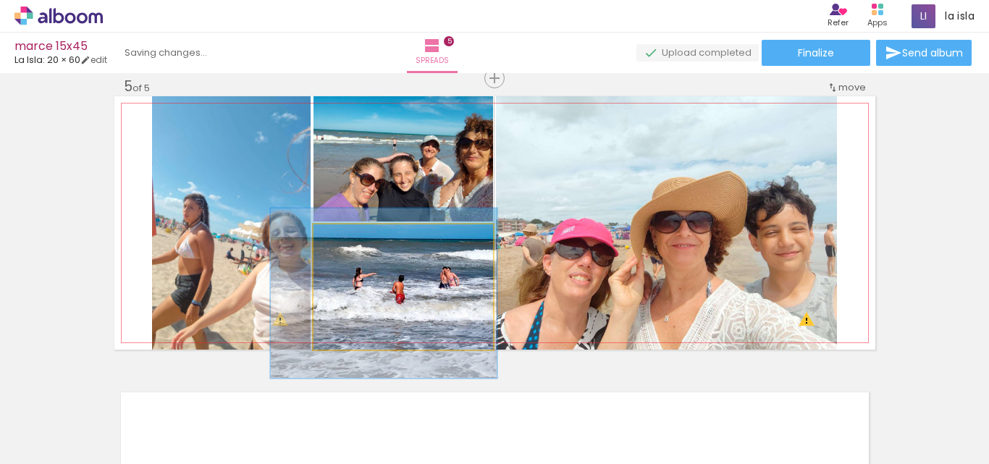
drag, startPoint x: 420, startPoint y: 317, endPoint x: 400, endPoint y: 319, distance: 19.6
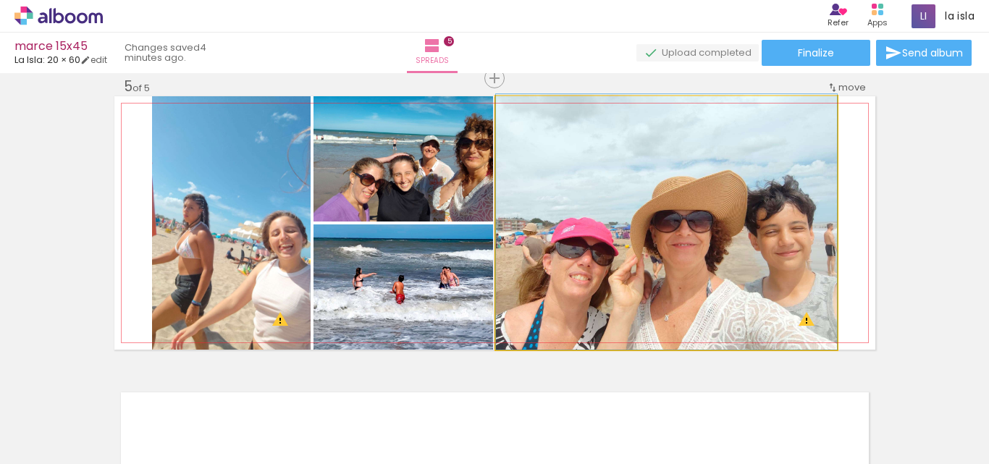
drag, startPoint x: 683, startPoint y: 261, endPoint x: 688, endPoint y: 218, distance: 43.8
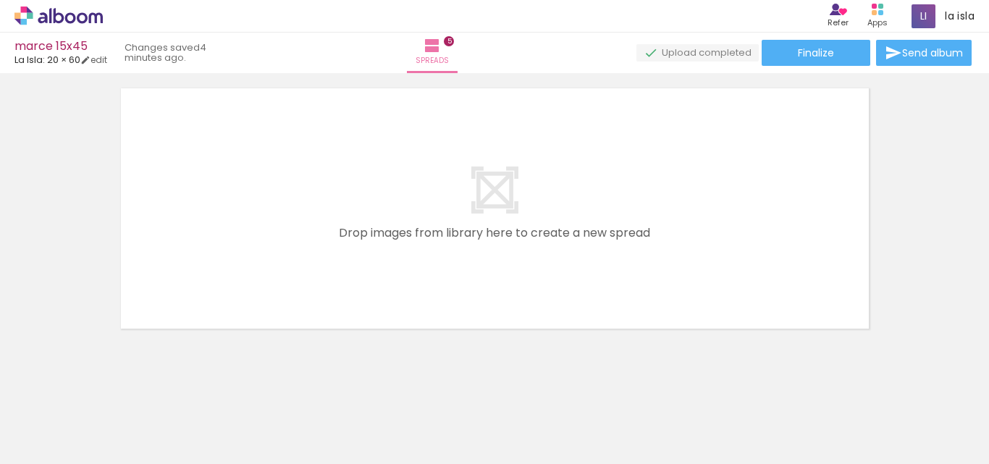
scroll to position [1494, 0]
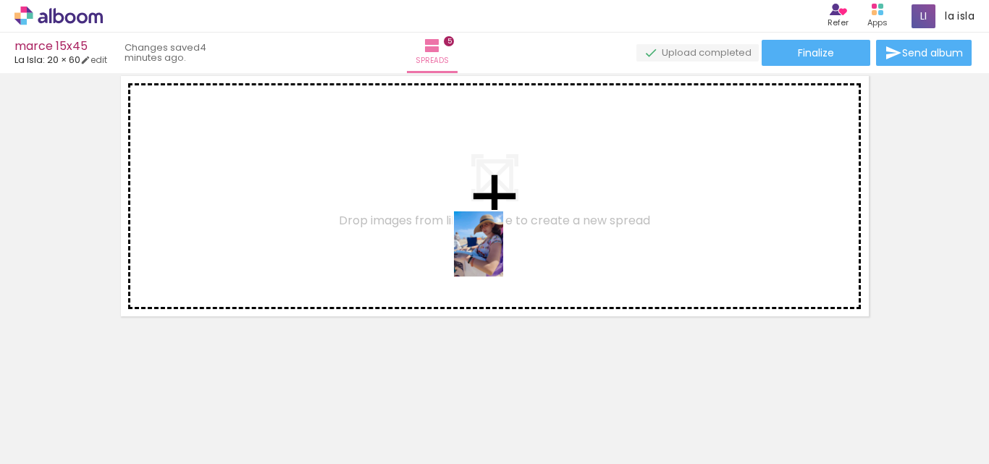
drag, startPoint x: 547, startPoint y: 426, endPoint x: 591, endPoint y: 428, distance: 44.9
click at [500, 256] on quentale-workspace at bounding box center [494, 232] width 989 height 464
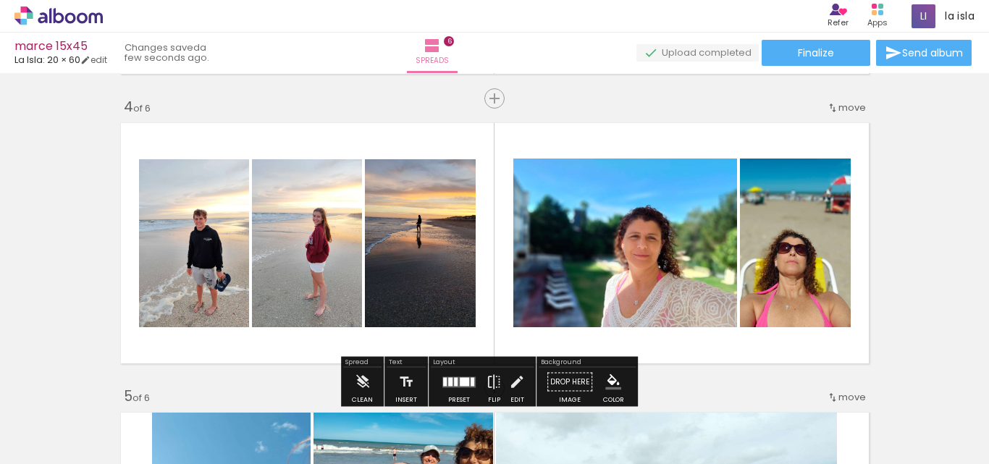
scroll to position [869, 0]
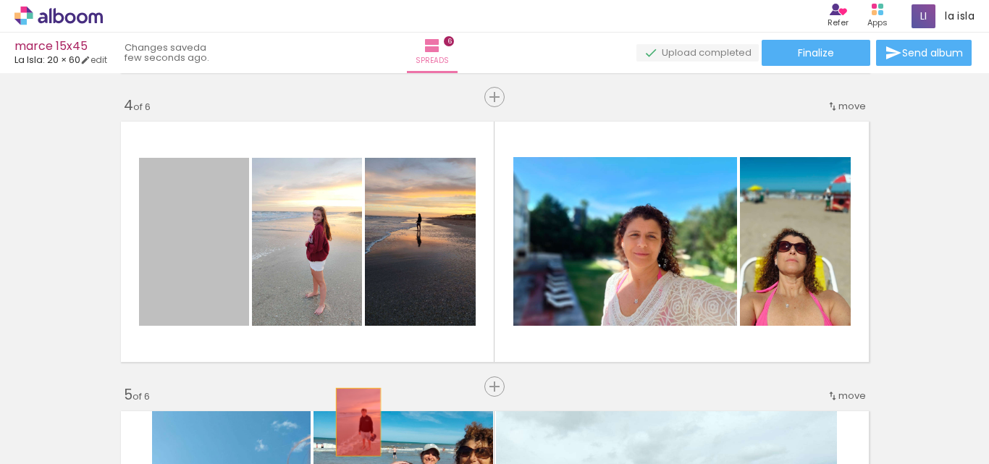
drag, startPoint x: 197, startPoint y: 288, endPoint x: 353, endPoint y: 422, distance: 205.3
click at [353, 422] on quentale-workspace at bounding box center [494, 232] width 989 height 464
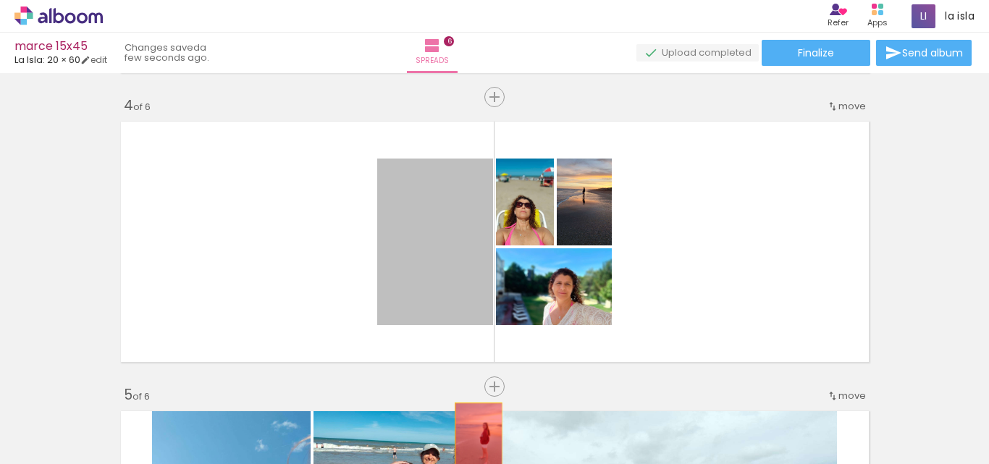
drag, startPoint x: 416, startPoint y: 283, endPoint x: 474, endPoint y: 437, distance: 164.7
click at [474, 437] on quentale-workspace at bounding box center [494, 232] width 989 height 464
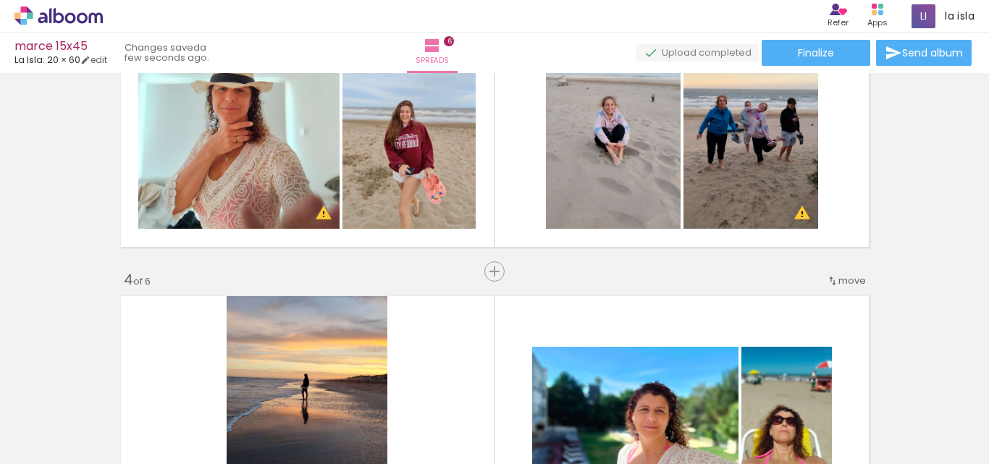
scroll to position [652, 0]
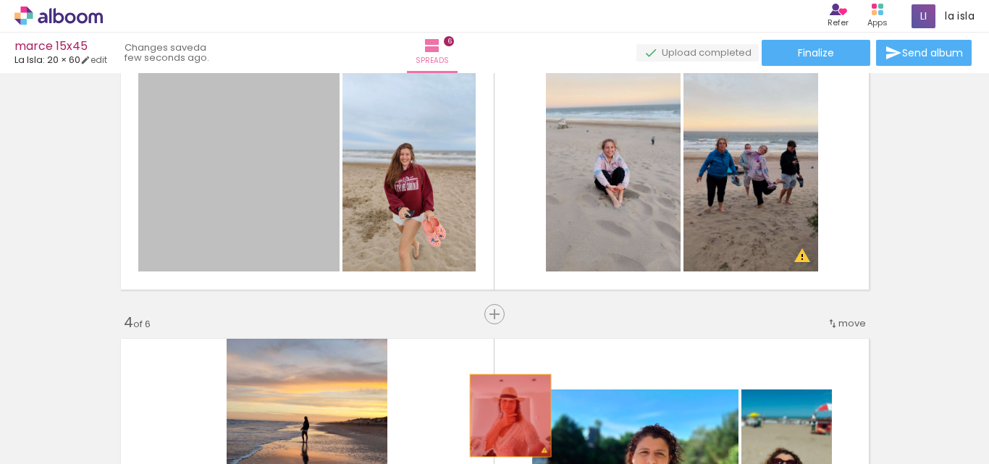
drag, startPoint x: 231, startPoint y: 197, endPoint x: 544, endPoint y: 463, distance: 410.9
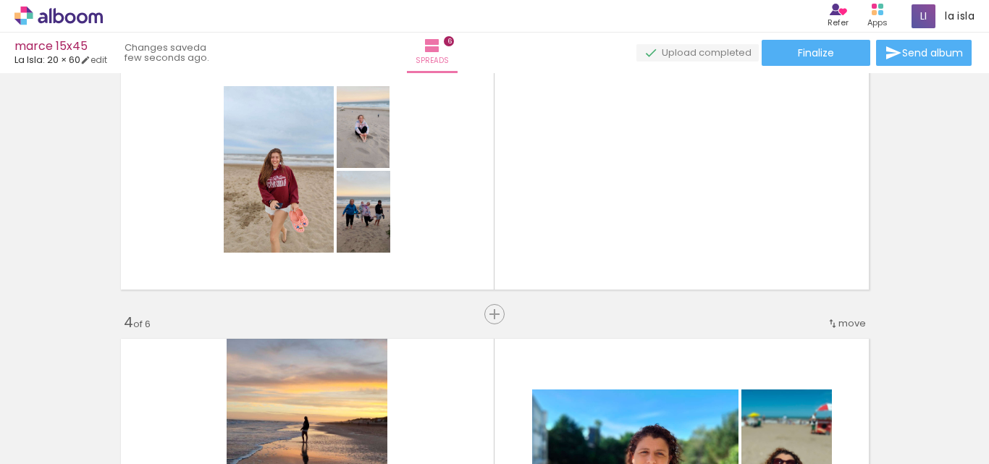
scroll to position [0, 657]
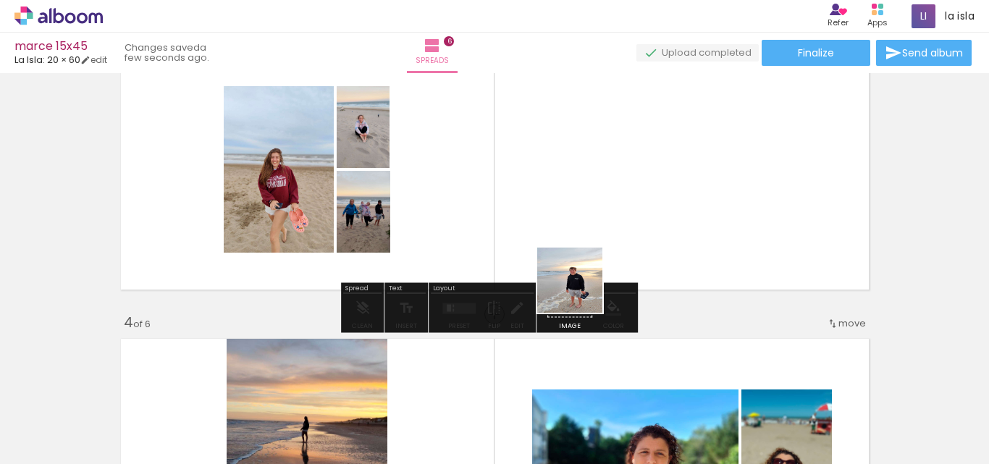
drag, startPoint x: 558, startPoint y: 422, endPoint x: 602, endPoint y: 397, distance: 50.3
click at [596, 261] on quentale-workspace at bounding box center [494, 232] width 989 height 464
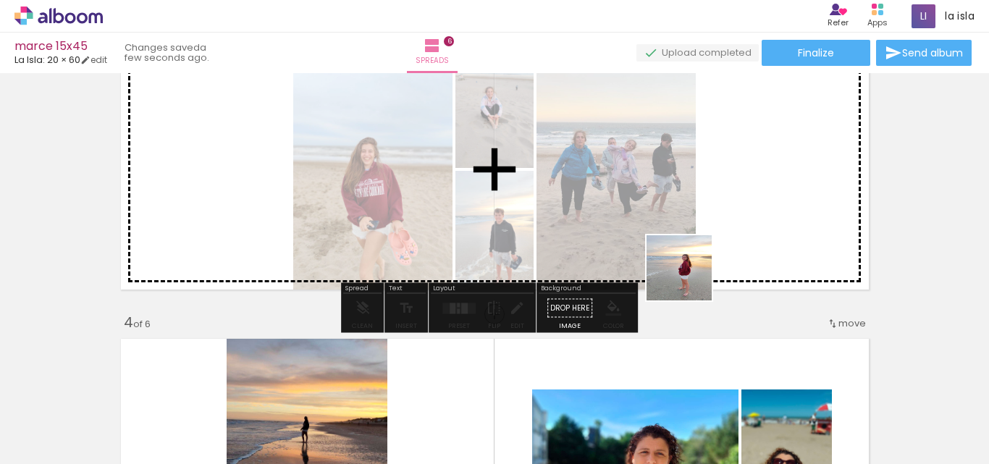
drag, startPoint x: 628, startPoint y: 416, endPoint x: 779, endPoint y: 295, distance: 194.1
click at [710, 242] on quentale-workspace at bounding box center [494, 232] width 989 height 464
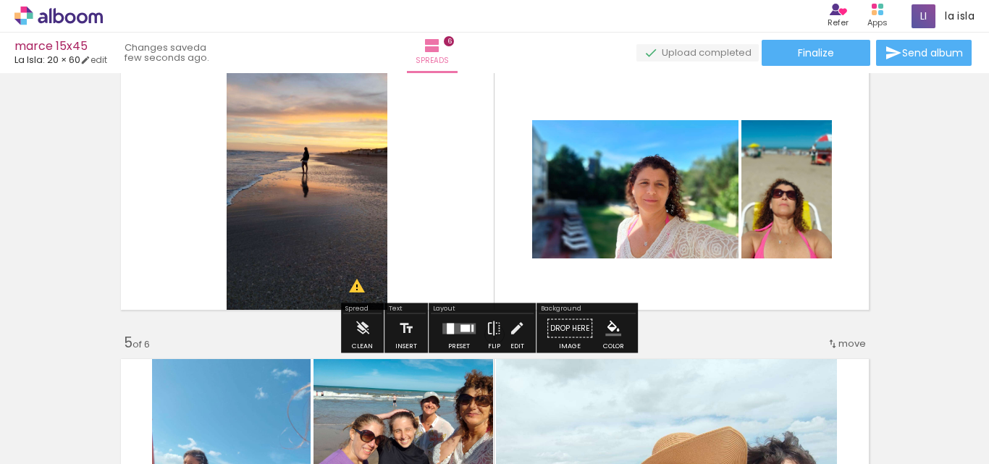
scroll to position [941, 0]
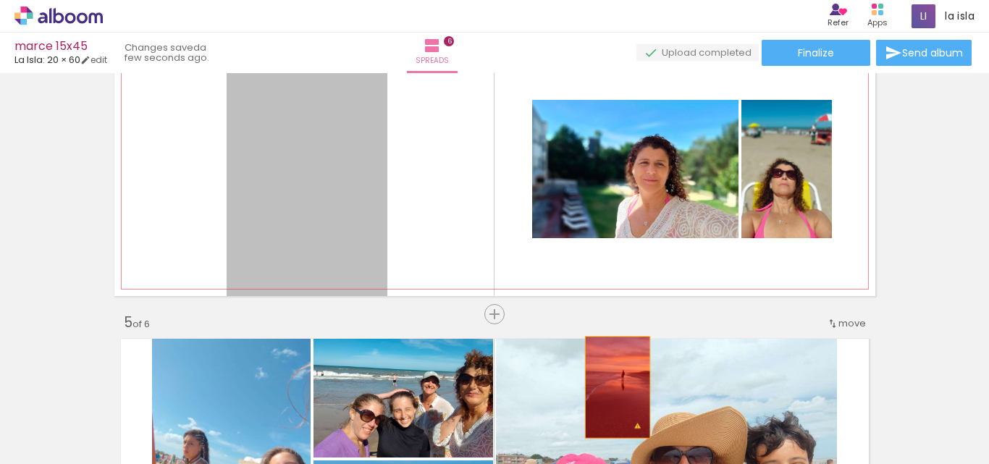
drag, startPoint x: 586, startPoint y: 295, endPoint x: 621, endPoint y: 402, distance: 112.2
click at [612, 388] on quentale-workspace at bounding box center [494, 232] width 989 height 464
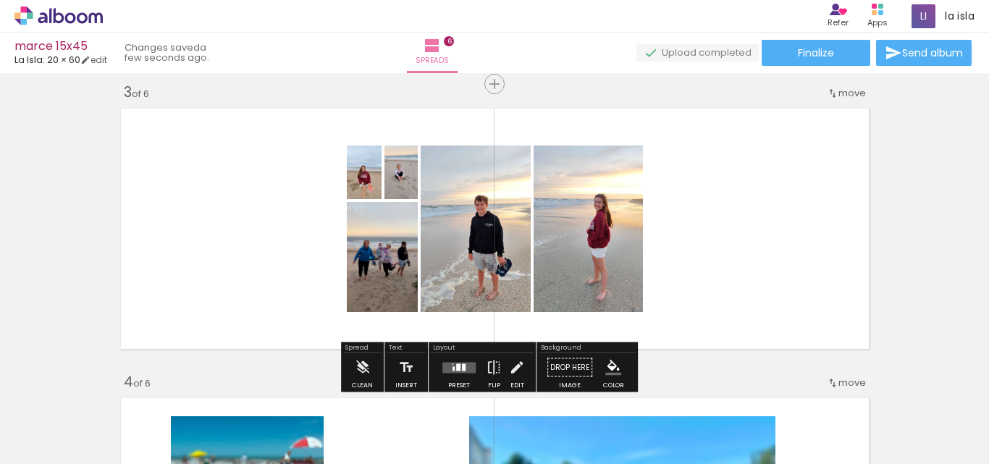
scroll to position [507, 0]
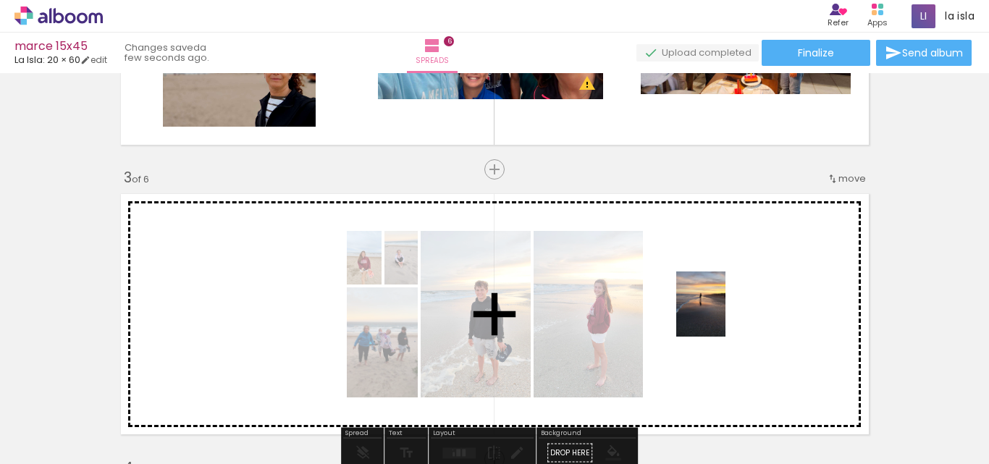
drag, startPoint x: 696, startPoint y: 414, endPoint x: 720, endPoint y: 315, distance: 101.9
click at [720, 315] on quentale-workspace at bounding box center [494, 232] width 989 height 464
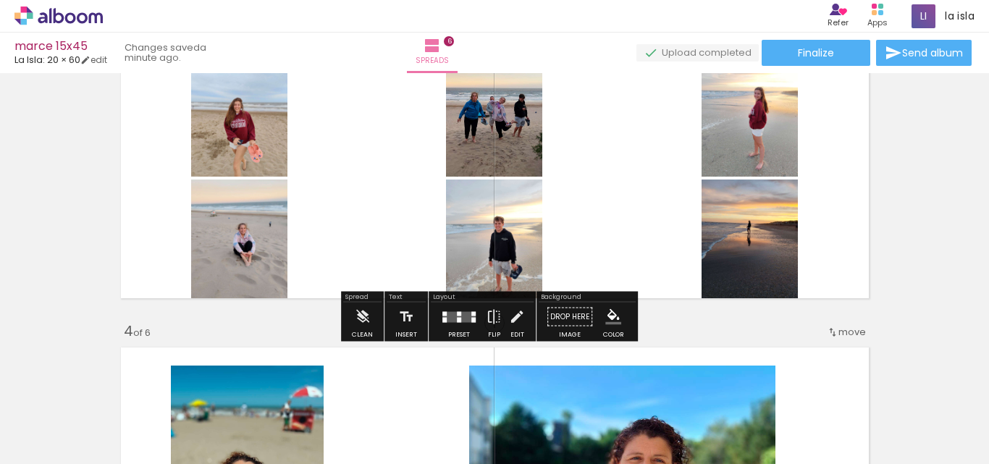
scroll to position [652, 0]
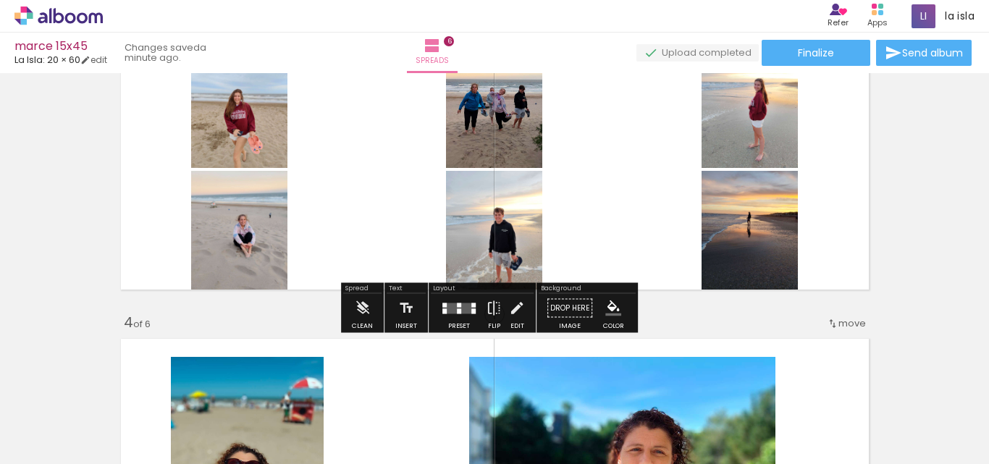
click at [459, 312] on div at bounding box center [459, 310] width 4 height 5
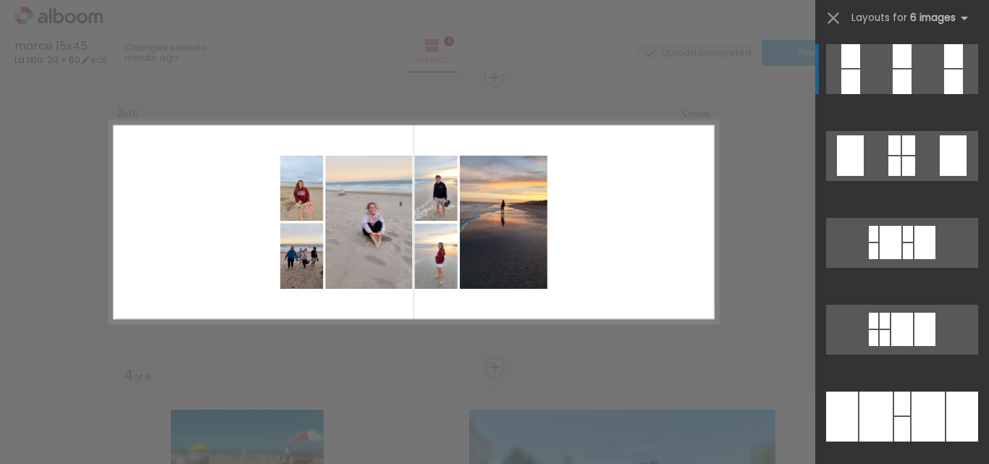
scroll to position [598, 0]
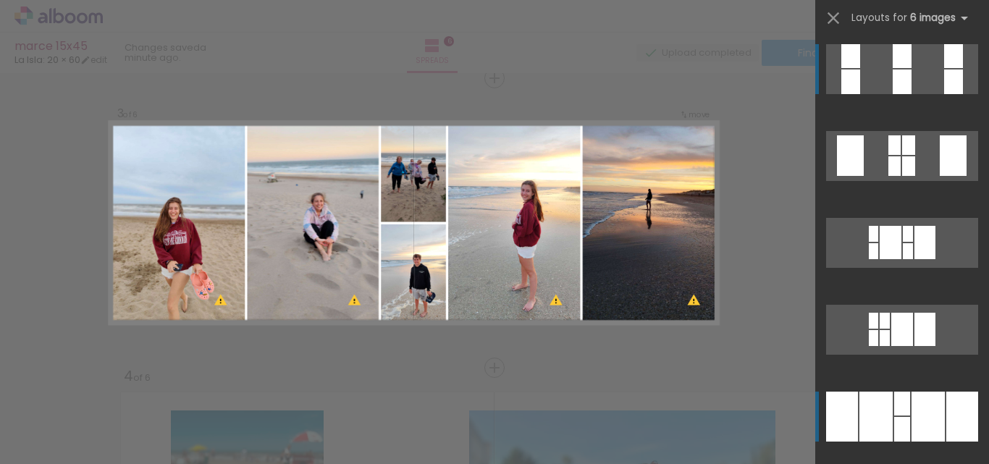
click at [894, 419] on div at bounding box center [902, 429] width 16 height 25
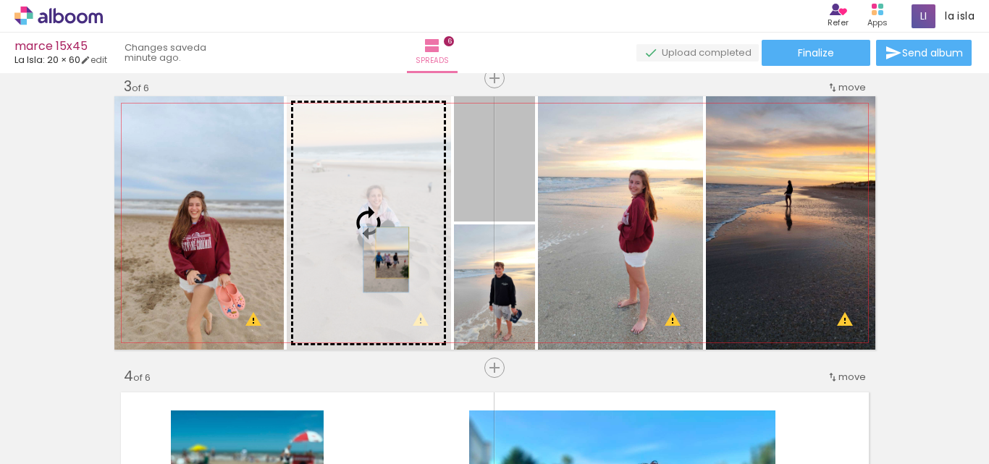
drag, startPoint x: 515, startPoint y: 201, endPoint x: 387, endPoint y: 253, distance: 138.7
click at [0, 0] on slot at bounding box center [0, 0] width 0 height 0
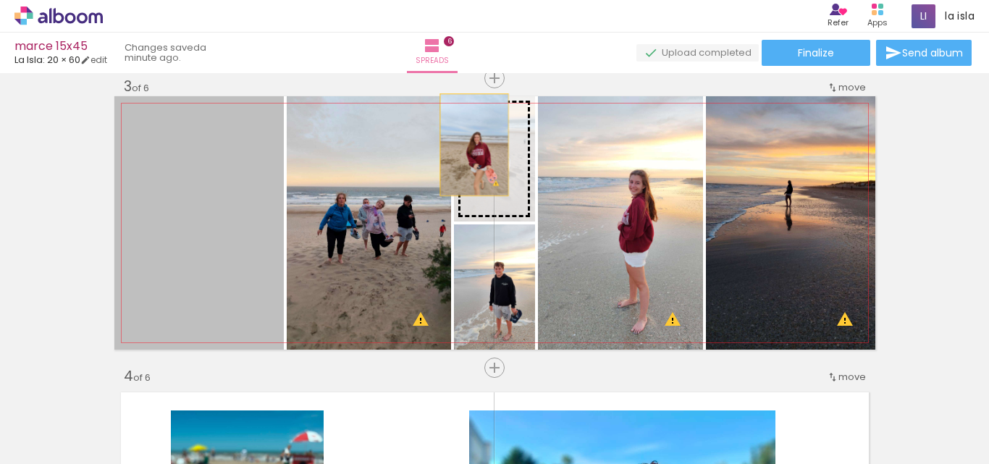
drag, startPoint x: 214, startPoint y: 251, endPoint x: 486, endPoint y: 152, distance: 289.7
click at [0, 0] on slot at bounding box center [0, 0] width 0 height 0
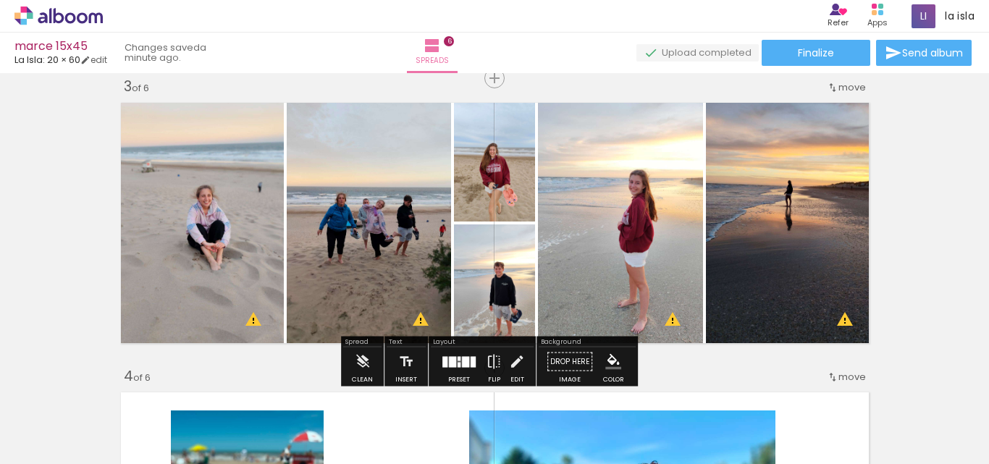
click at [451, 360] on div at bounding box center [452, 361] width 7 height 11
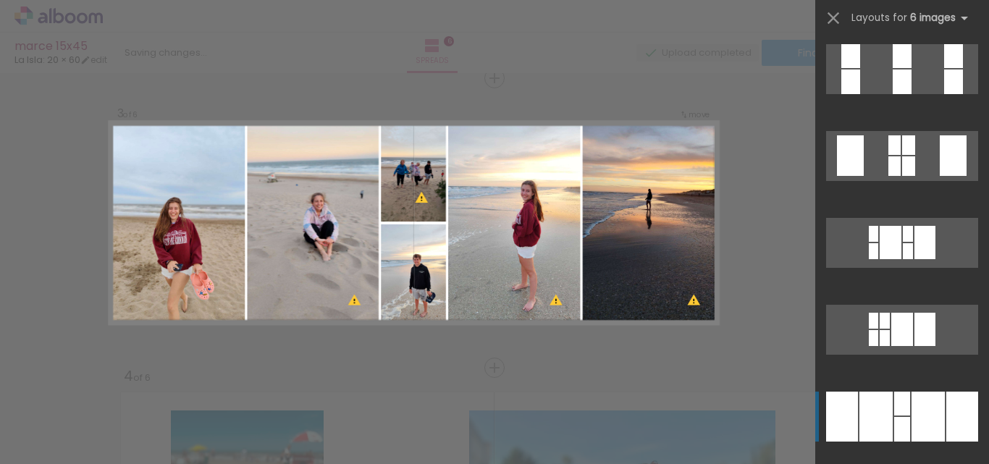
scroll to position [347, 0]
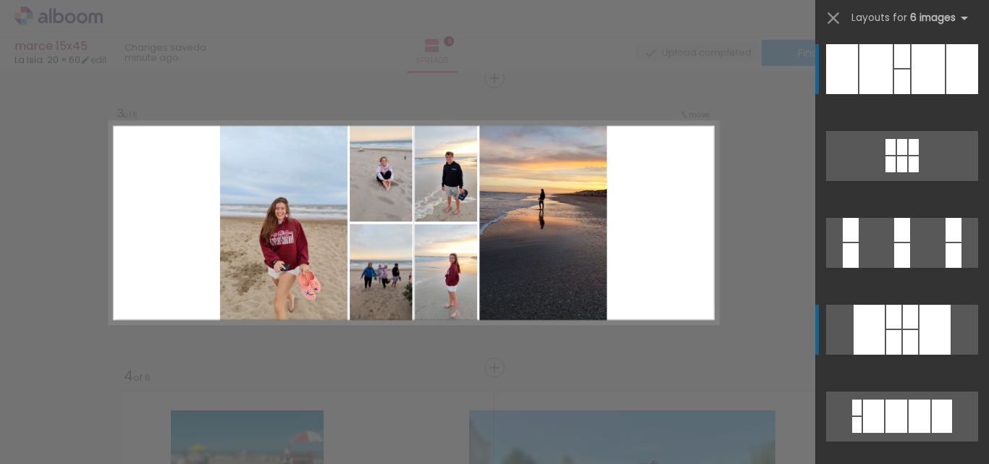
click at [894, 68] on div at bounding box center [902, 56] width 16 height 24
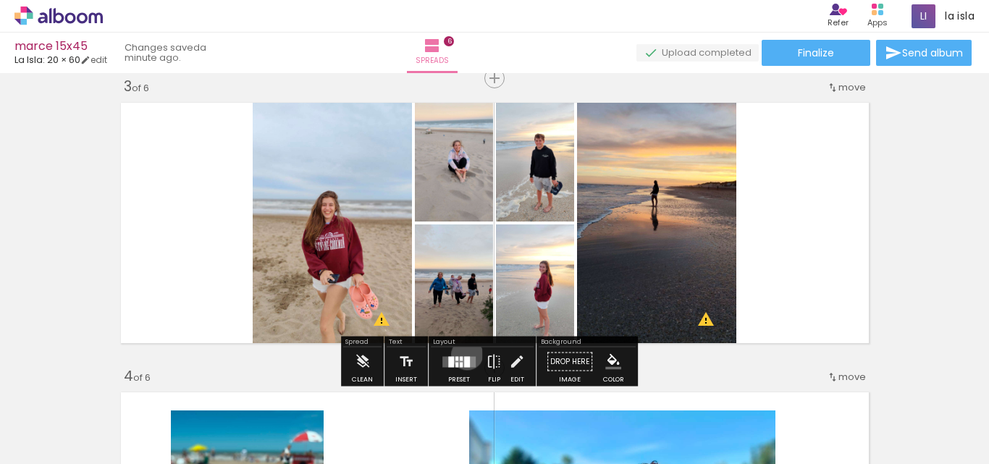
click at [466, 354] on div at bounding box center [458, 361] width 39 height 29
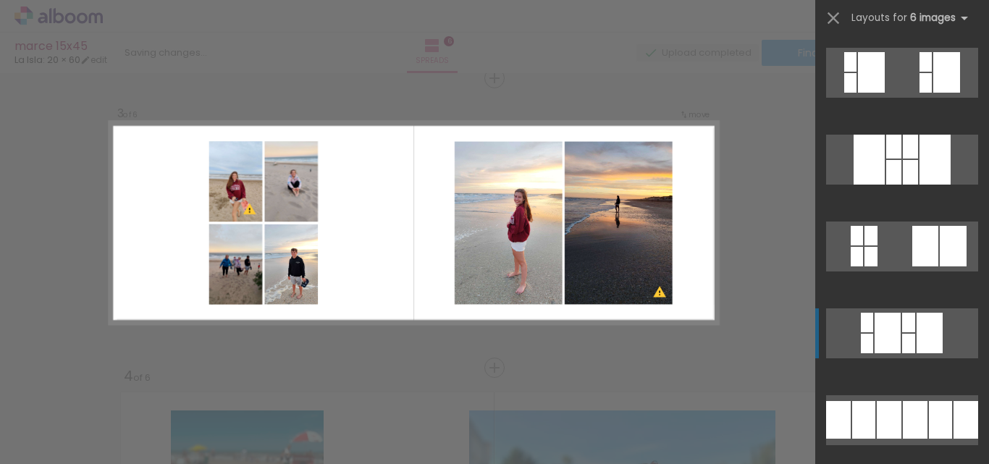
scroll to position [1115, 0]
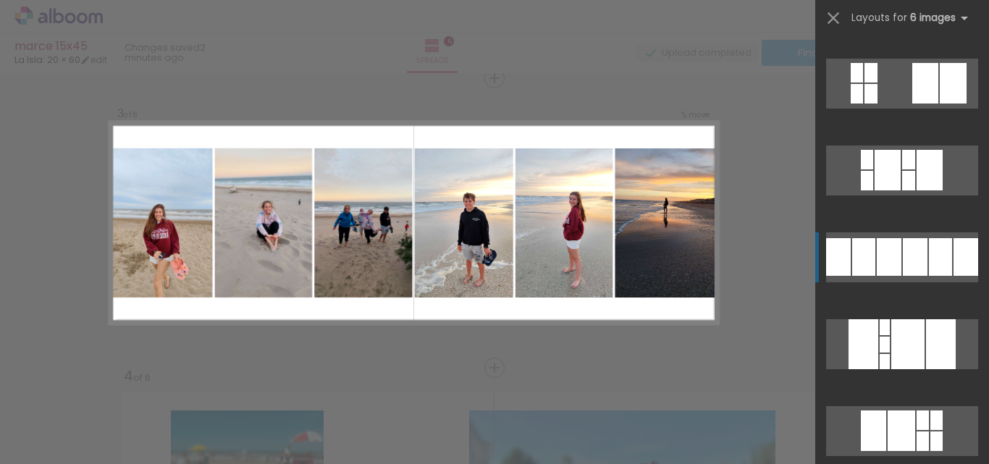
click at [867, 83] on div at bounding box center [870, 73] width 13 height 20
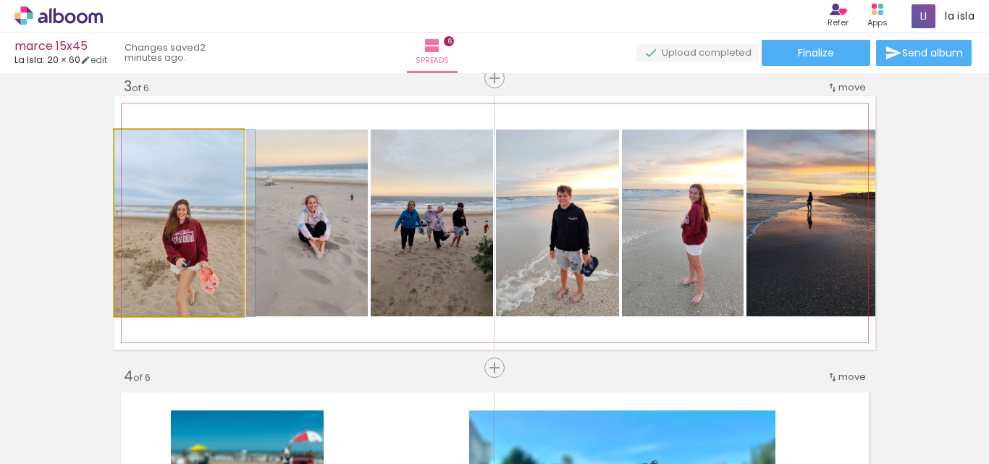
drag, startPoint x: 194, startPoint y: 252, endPoint x: 202, endPoint y: 244, distance: 11.3
click at [195, 251] on quentale-photo at bounding box center [178, 223] width 129 height 187
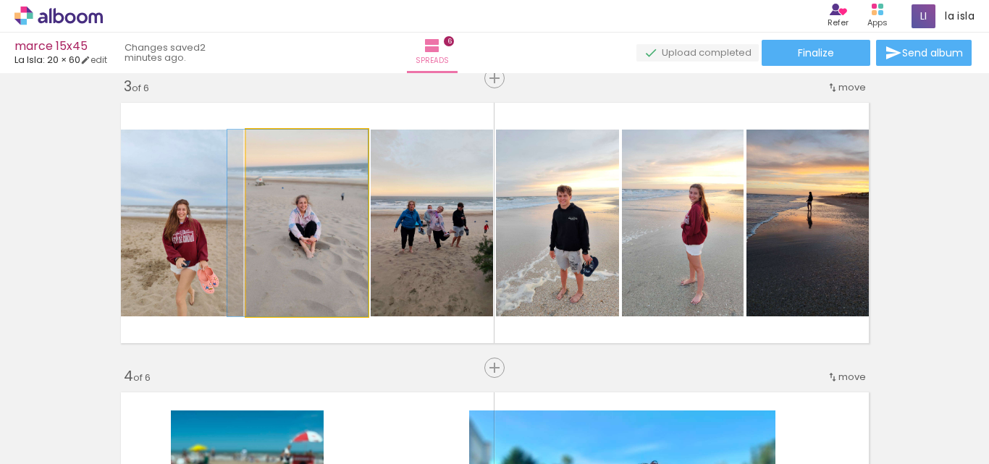
drag, startPoint x: 285, startPoint y: 250, endPoint x: 269, endPoint y: 250, distance: 15.9
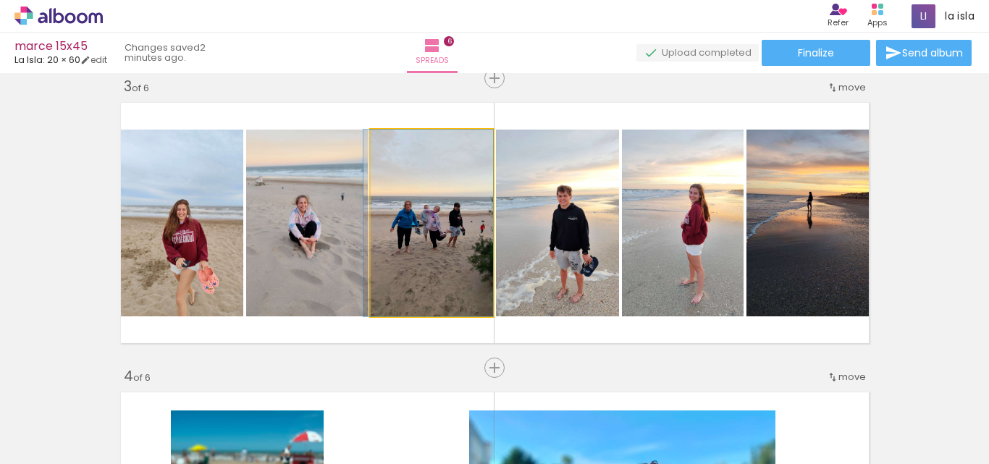
drag, startPoint x: 418, startPoint y: 267, endPoint x: 424, endPoint y: 235, distance: 33.0
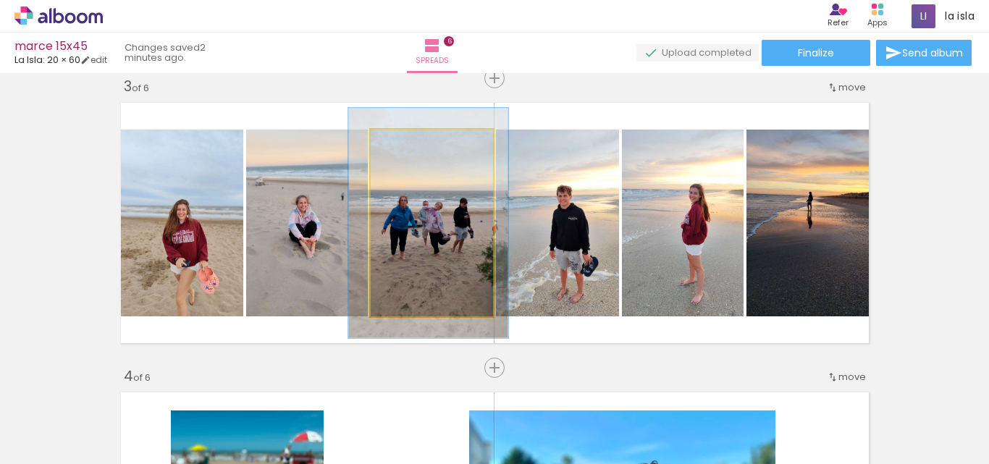
drag, startPoint x: 405, startPoint y: 146, endPoint x: 417, endPoint y: 146, distance: 11.6
type paper-slider "123"
click at [417, 146] on div at bounding box center [415, 144] width 23 height 23
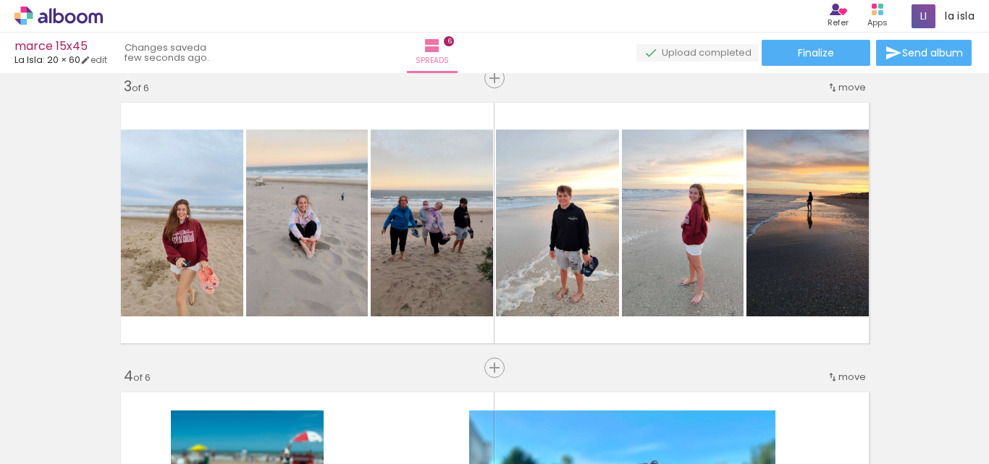
scroll to position [0, 657]
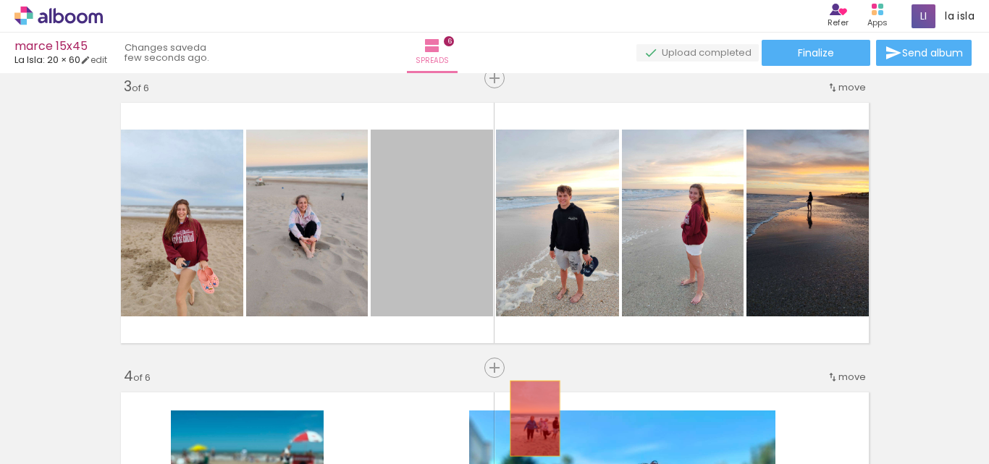
drag, startPoint x: 431, startPoint y: 254, endPoint x: 529, endPoint y: 418, distance: 191.6
click at [529, 418] on quentale-workspace at bounding box center [494, 232] width 989 height 464
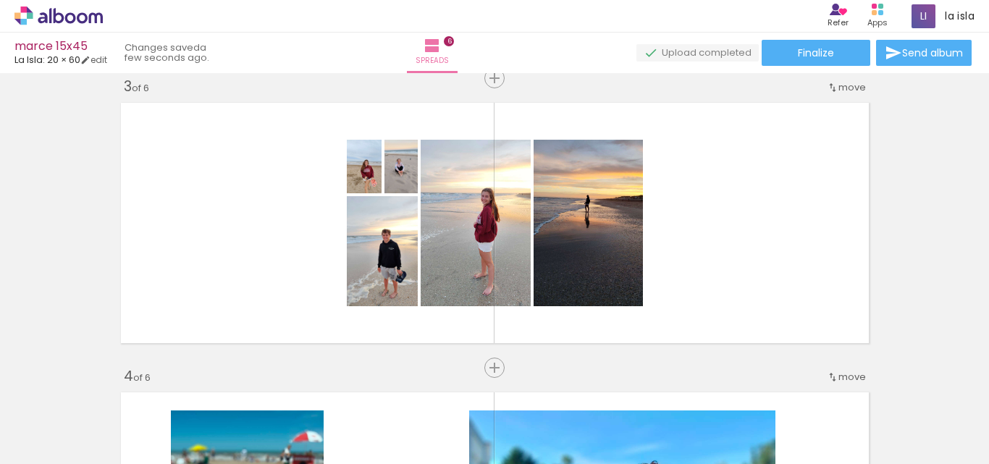
click at [47, 449] on span "Add Images" at bounding box center [45, 456] width 30 height 16
click at [0, 0] on input "file" at bounding box center [0, 0] width 0 height 0
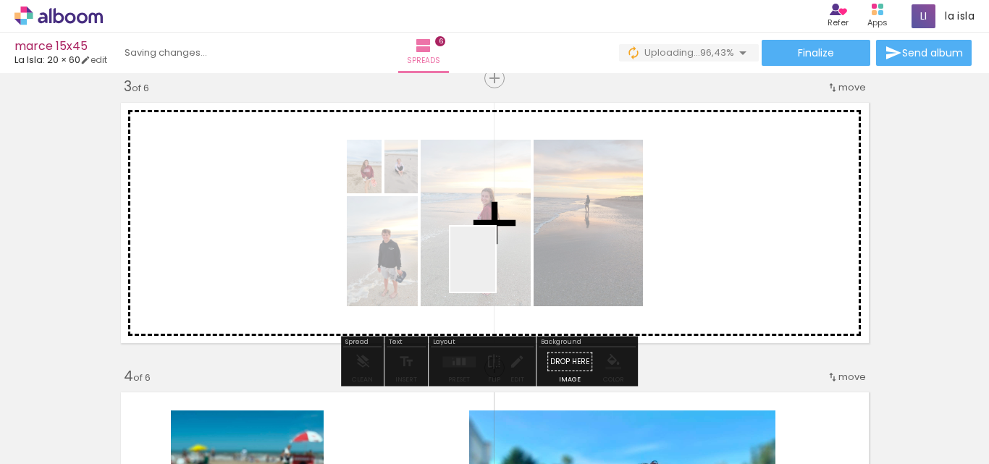
drag, startPoint x: 392, startPoint y: 419, endPoint x: 494, endPoint y: 270, distance: 180.3
click at [494, 270] on quentale-workspace at bounding box center [494, 232] width 989 height 464
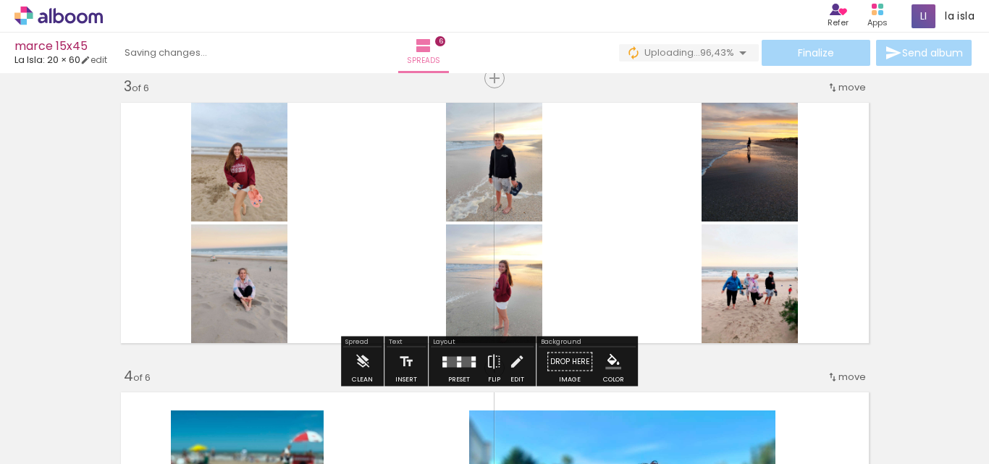
click at [472, 357] on div at bounding box center [473, 358] width 4 height 4
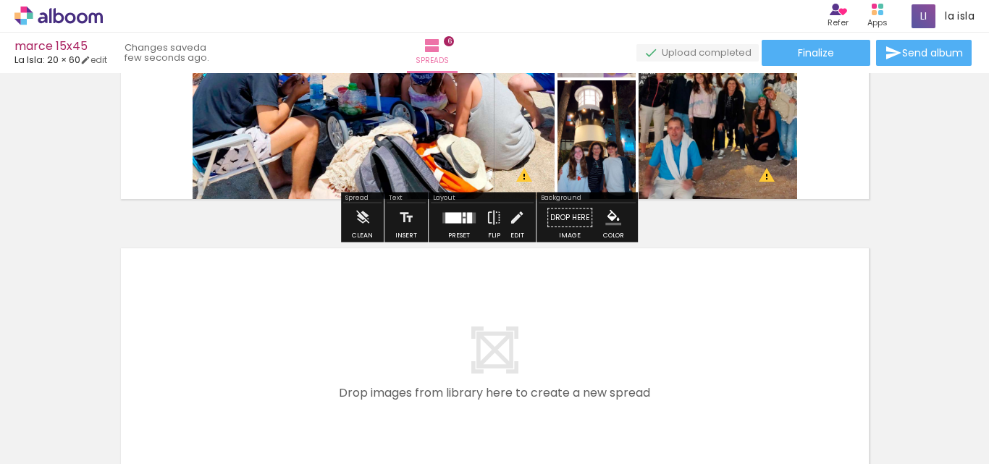
scroll to position [1612, 0]
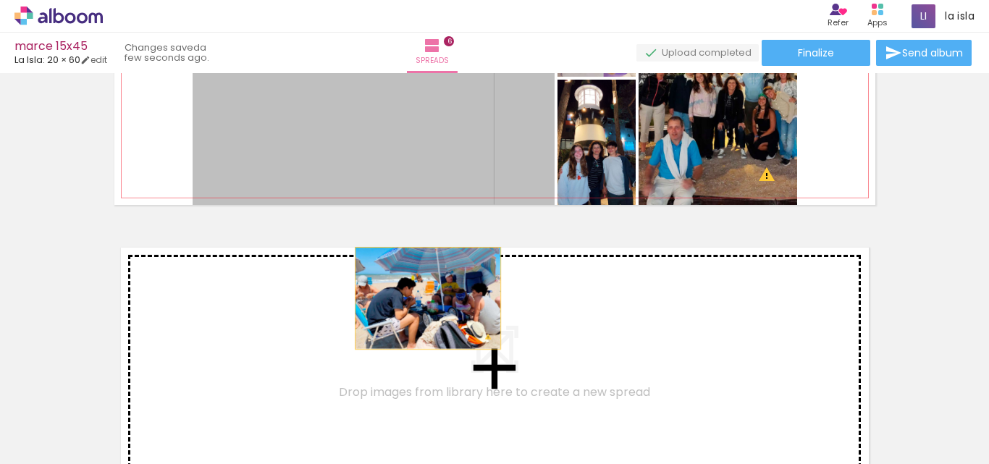
drag, startPoint x: 381, startPoint y: 119, endPoint x: 422, endPoint y: 303, distance: 188.5
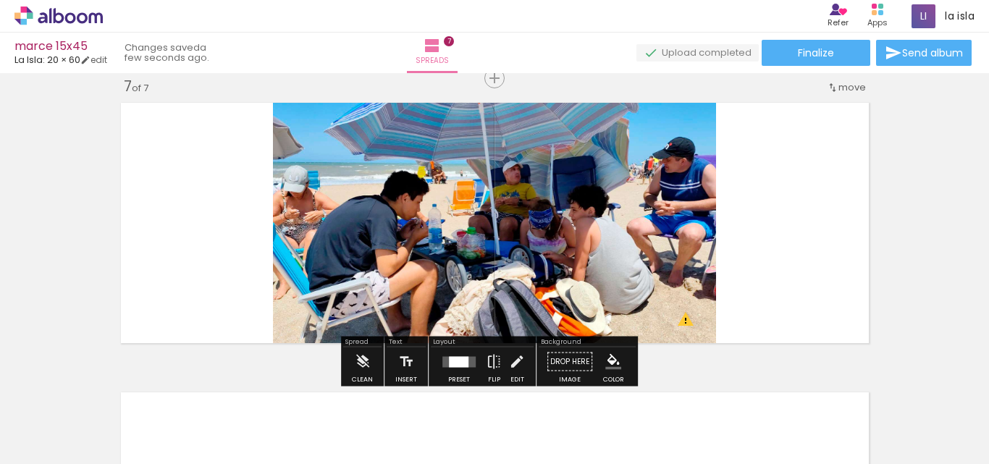
scroll to position [1829, 0]
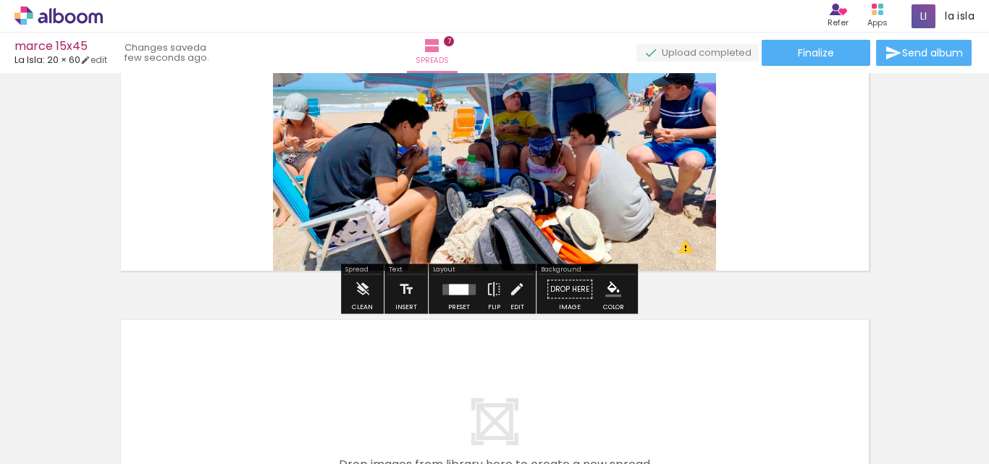
click at [449, 292] on div at bounding box center [459, 289] width 20 height 11
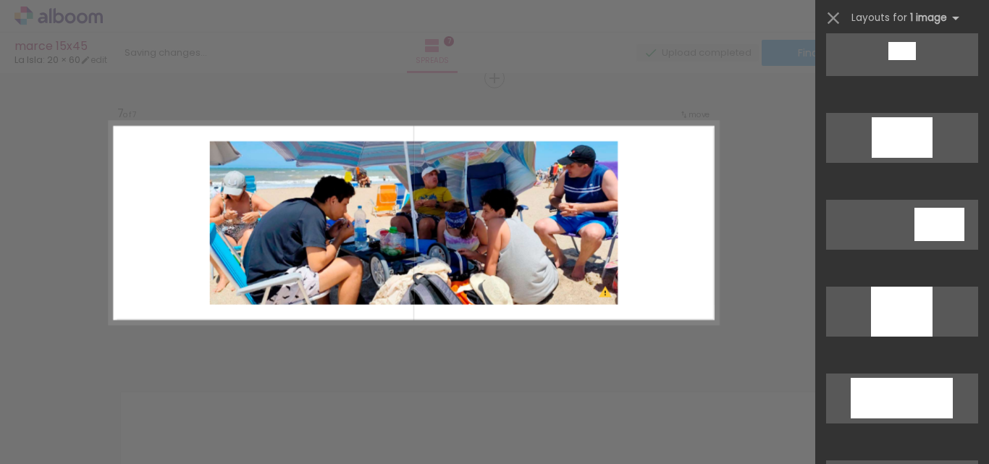
scroll to position [1014, 0]
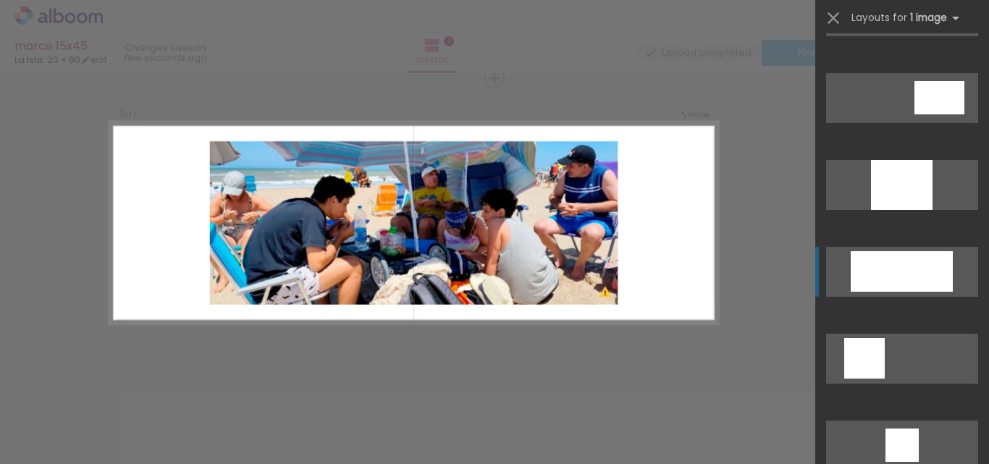
click at [891, 210] on div at bounding box center [902, 185] width 62 height 50
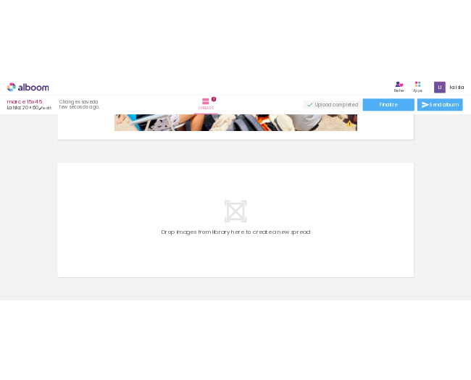
scroll to position [0, 1404]
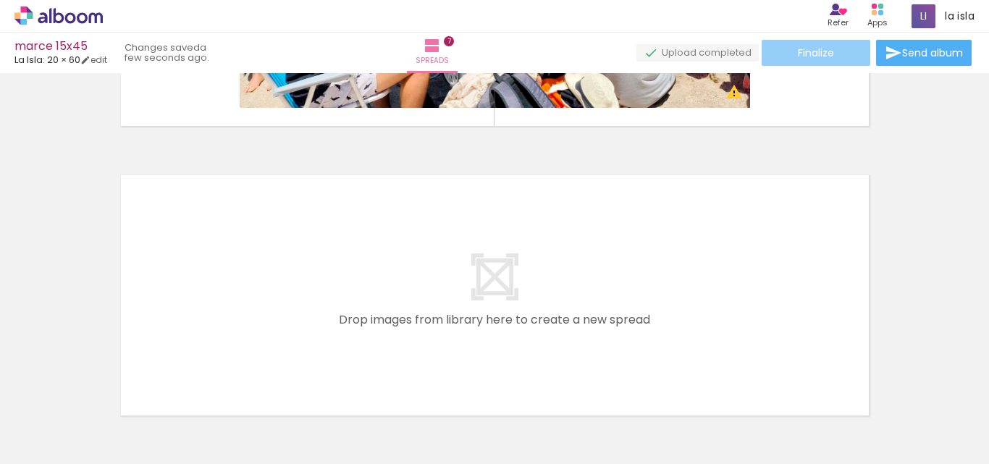
click at [819, 58] on span "Finalize" at bounding box center [816, 53] width 36 height 10
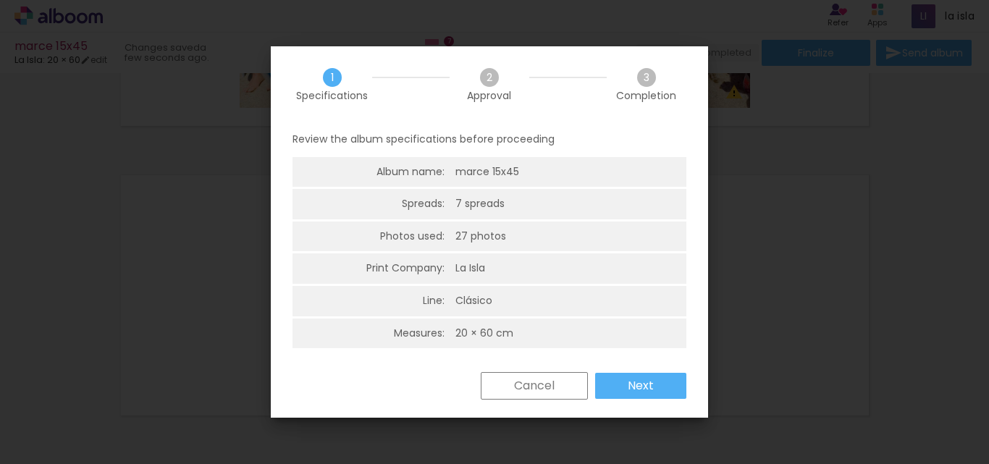
click at [0, 0] on slot "Next" at bounding box center [0, 0] width 0 height 0
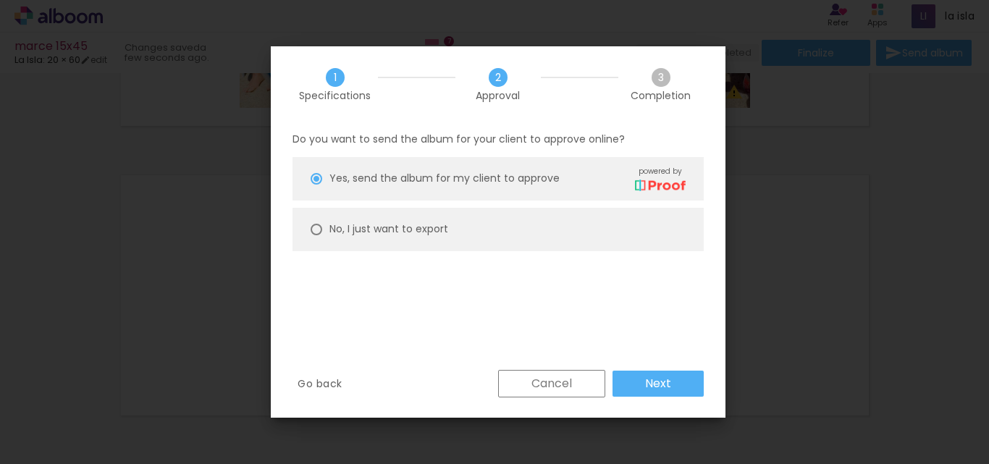
click at [463, 229] on paper-radio-button "No, I just want to export" at bounding box center [497, 229] width 411 height 43
type paper-radio-button "on"
click at [686, 384] on paper-button "Next" at bounding box center [657, 384] width 91 height 26
type input "High, 300 DPI"
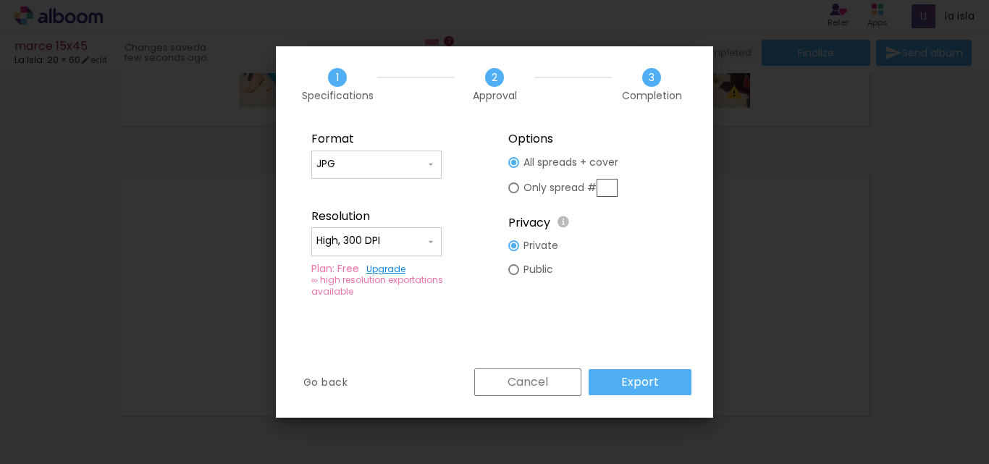
click at [675, 384] on paper-button "Export" at bounding box center [640, 382] width 103 height 26
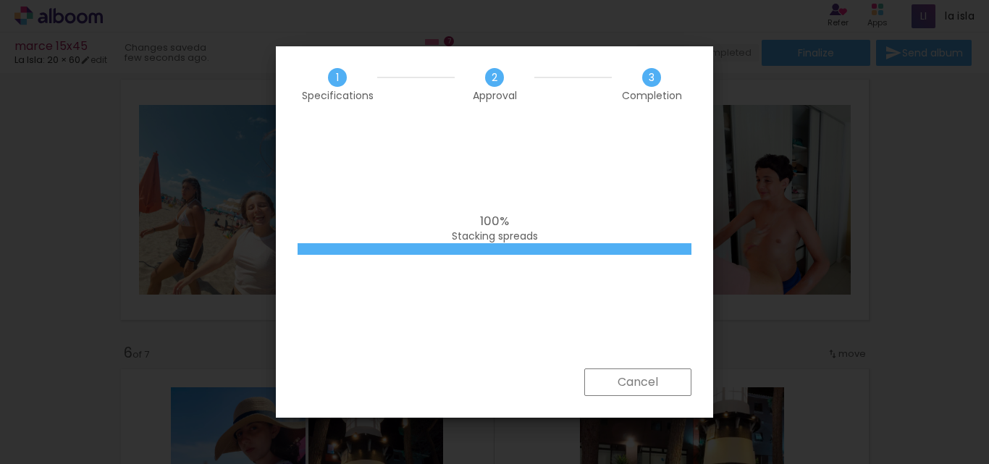
scroll to position [1863, 0]
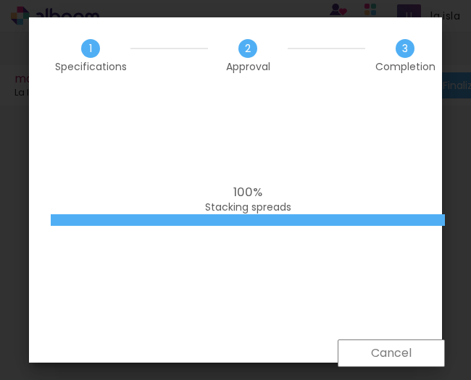
scroll to position [0, 1404]
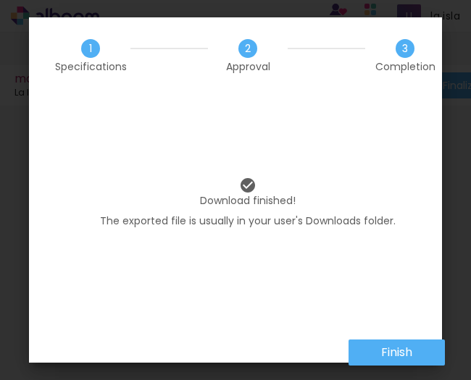
scroll to position [0, 1404]
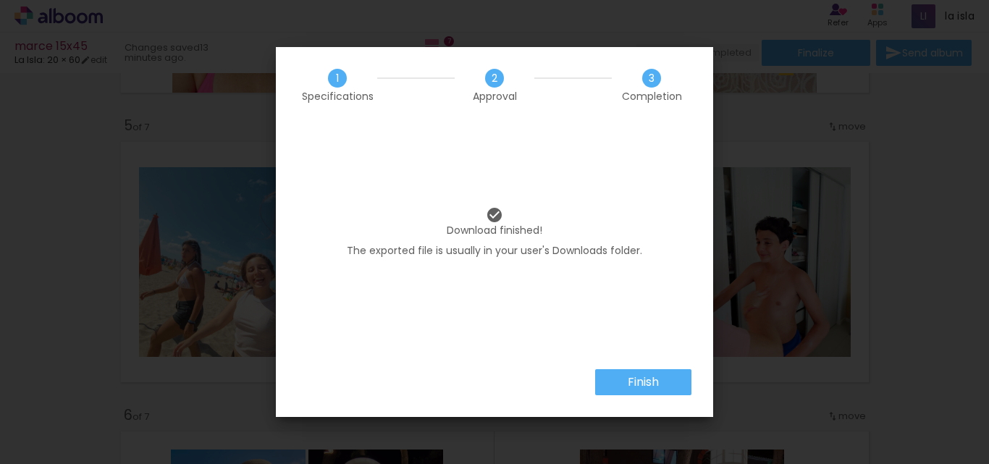
scroll to position [1863, 0]
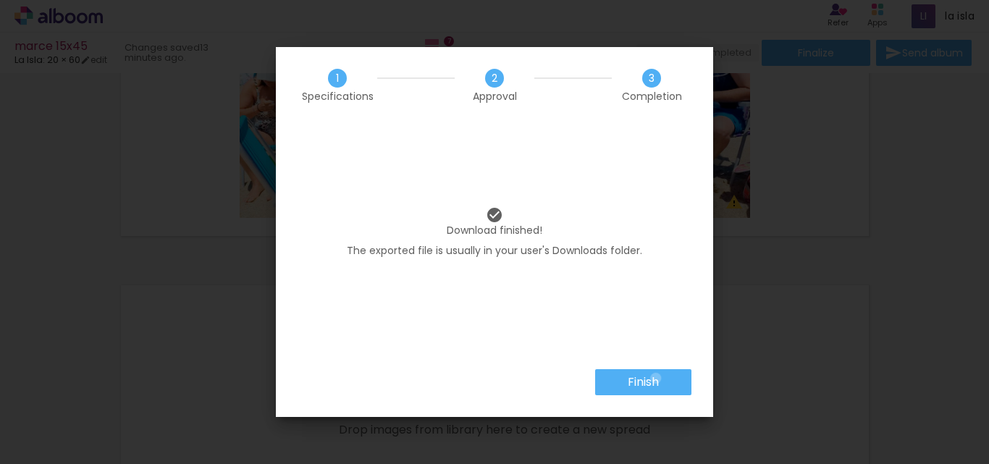
click at [0, 0] on slot "Finish" at bounding box center [0, 0] width 0 height 0
